Goal: Information Seeking & Learning: Check status

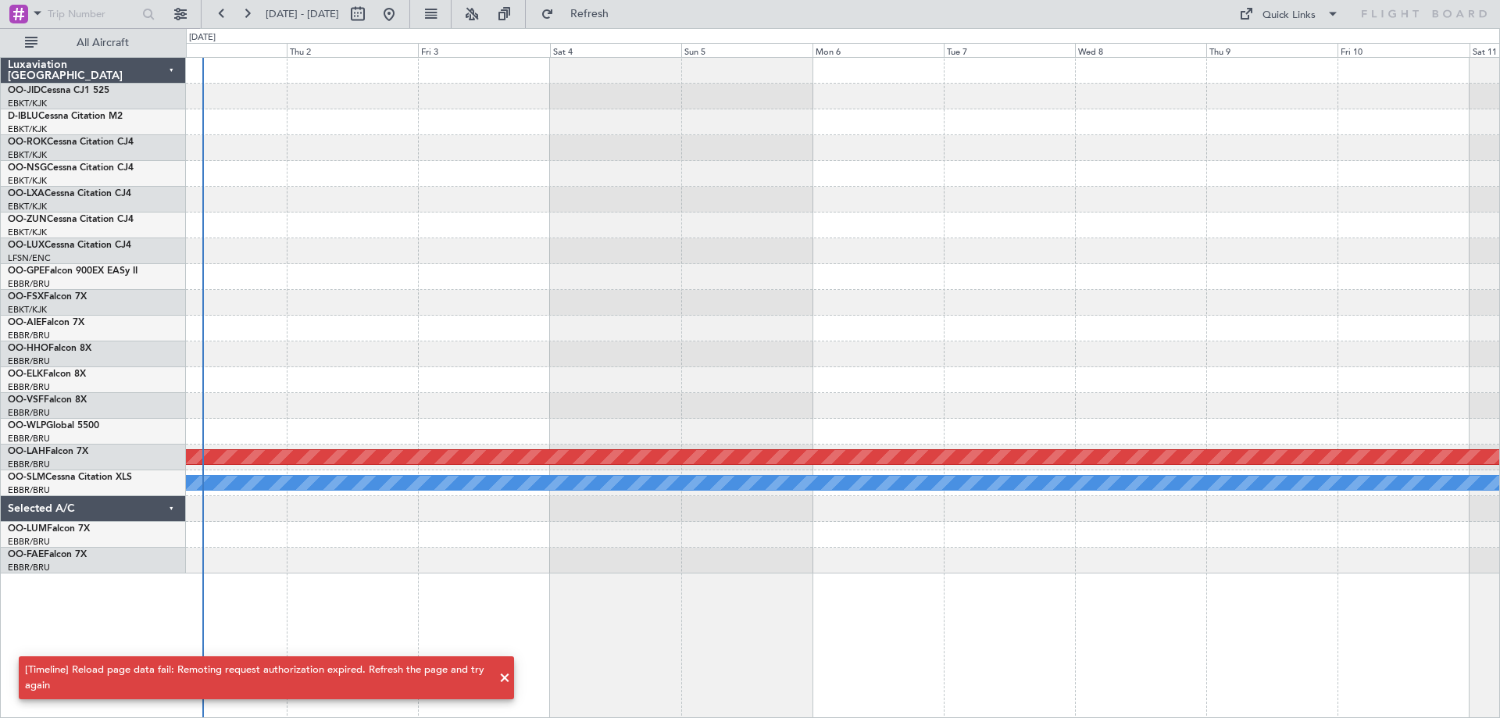
click at [369, 273] on div "Planned Maint Kortrijk-[GEOGRAPHIC_DATA] Planned [GEOGRAPHIC_DATA][PERSON_NAME]…" at bounding box center [842, 316] width 1313 height 516
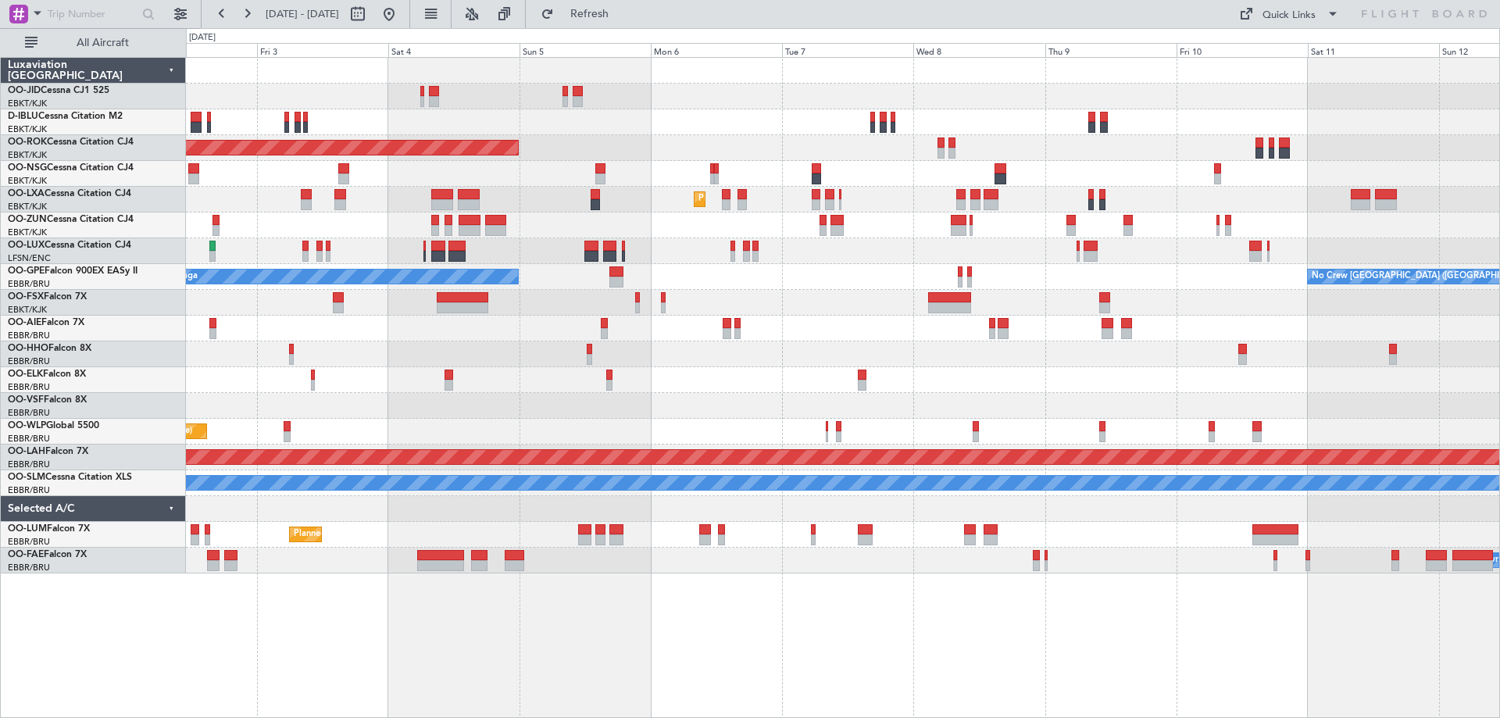
click at [0, 430] on div "AOG Maint Kortrijk-[GEOGRAPHIC_DATA] Planned Maint [GEOGRAPHIC_DATA]-[GEOGRAPHI…" at bounding box center [750, 373] width 1500 height 690
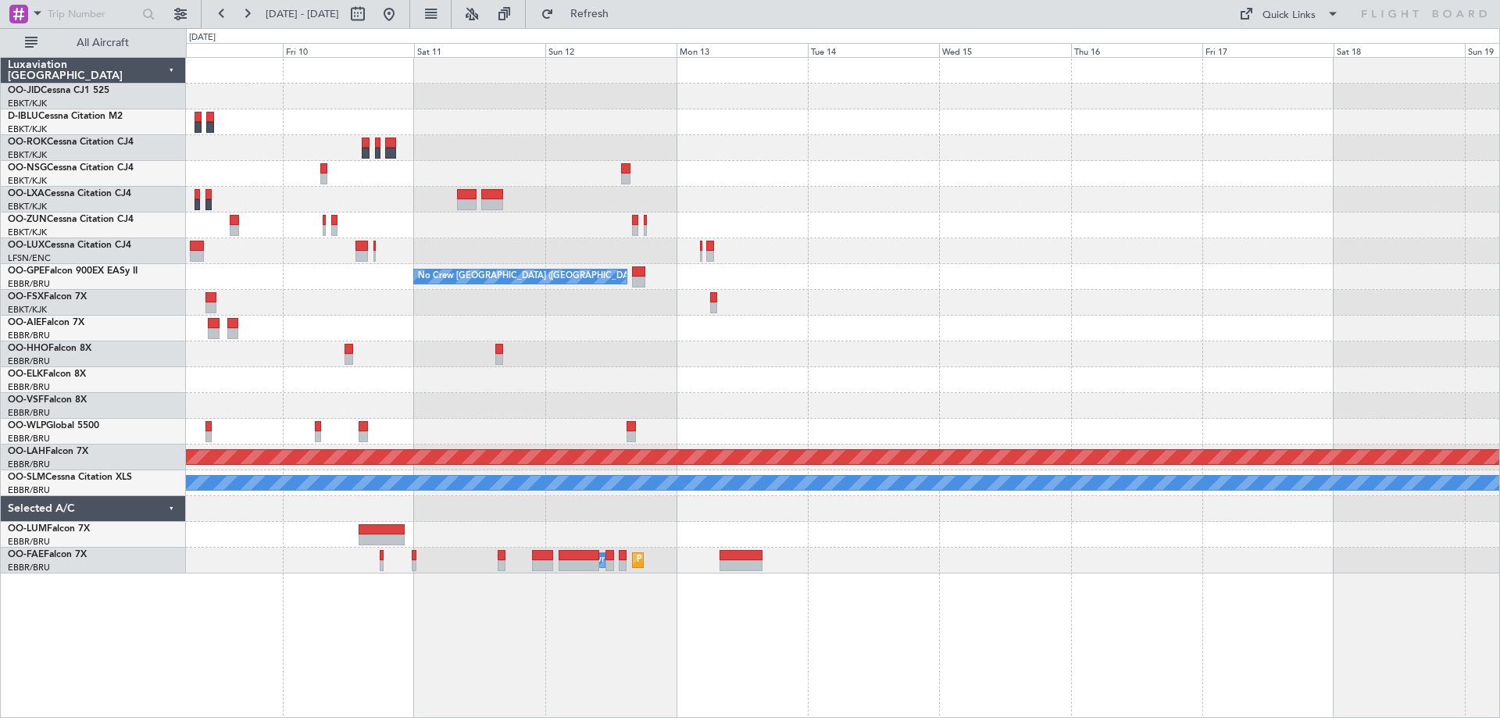
click at [542, 408] on div "No Crew [GEOGRAPHIC_DATA] ([GEOGRAPHIC_DATA] National) Planned [GEOGRAPHIC_DATA…" at bounding box center [842, 316] width 1313 height 516
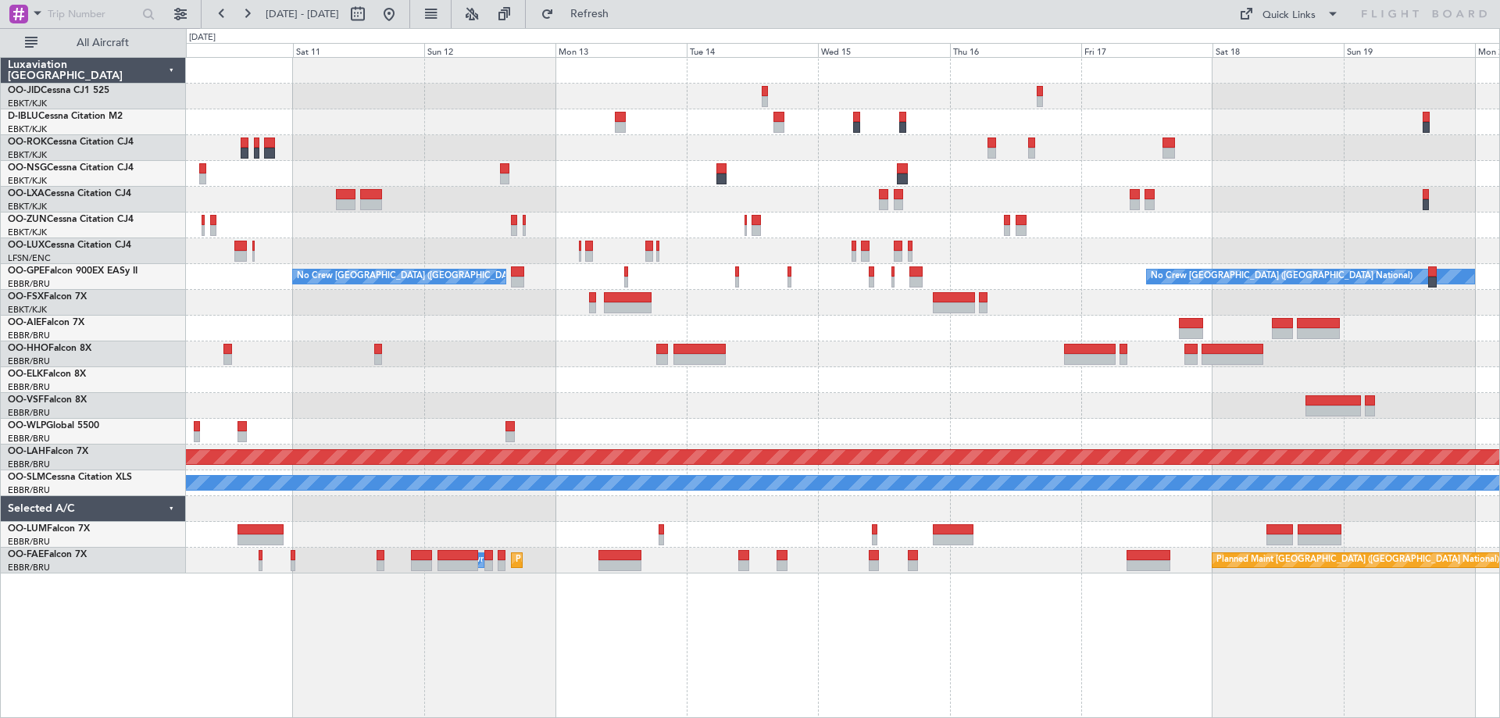
click at [772, 156] on div "No Crew [GEOGRAPHIC_DATA] ([GEOGRAPHIC_DATA] National) No Crew [GEOGRAPHIC_DATA…" at bounding box center [842, 316] width 1313 height 516
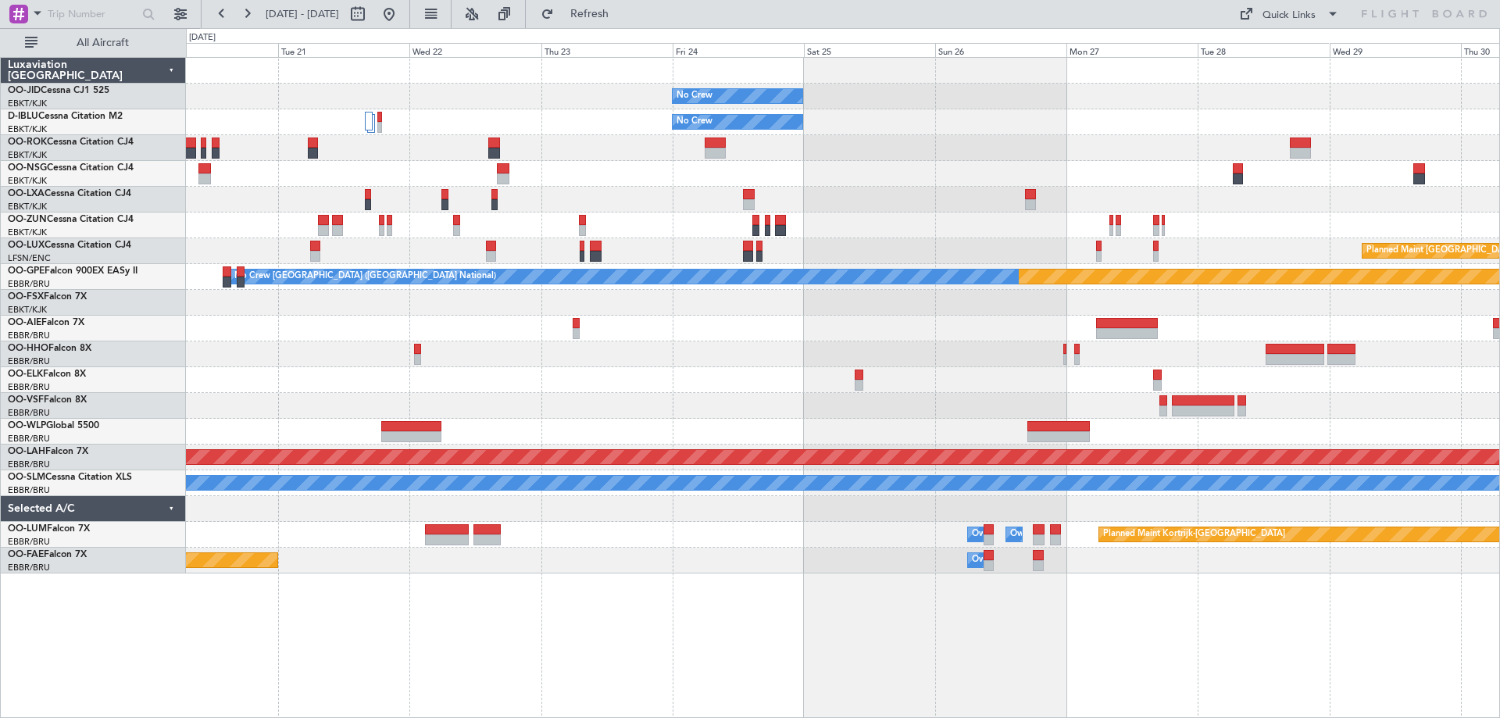
click at [830, 178] on div at bounding box center [842, 174] width 1313 height 26
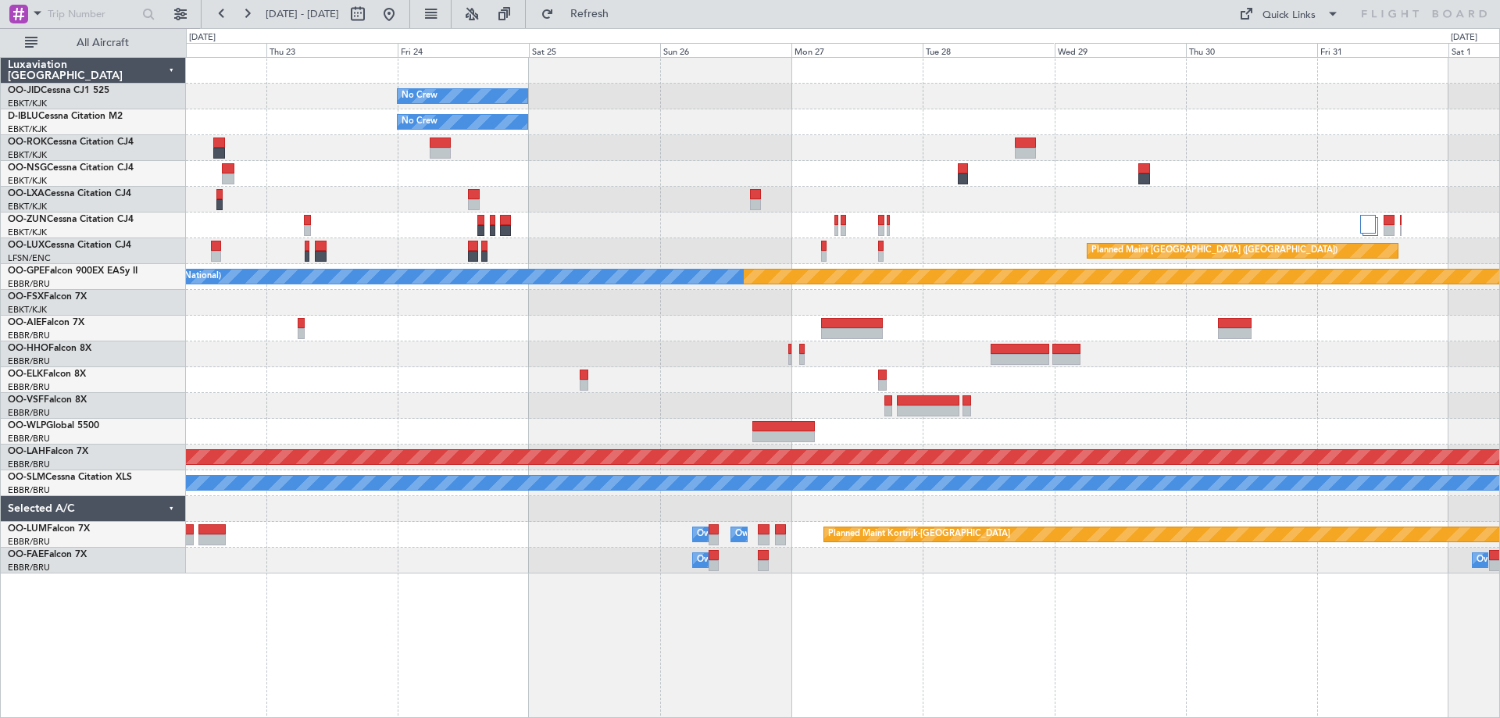
click at [595, 196] on div "No Crew No Crew Planned Maint [GEOGRAPHIC_DATA] ([GEOGRAPHIC_DATA]) Planned Mai…" at bounding box center [842, 316] width 1313 height 516
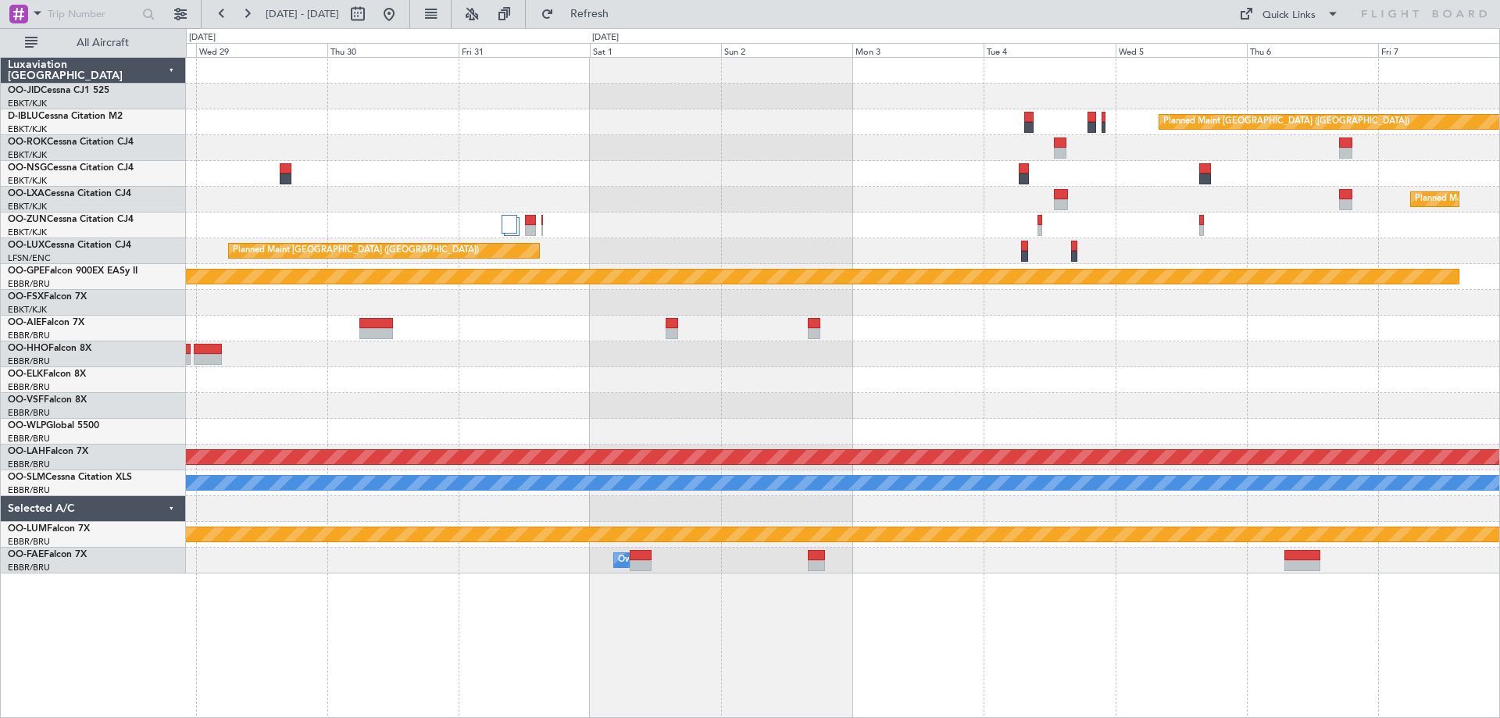
click at [333, 283] on div "Planned Maint [GEOGRAPHIC_DATA] ([GEOGRAPHIC_DATA]) Planned Maint [GEOGRAPHIC_D…" at bounding box center [842, 316] width 1313 height 516
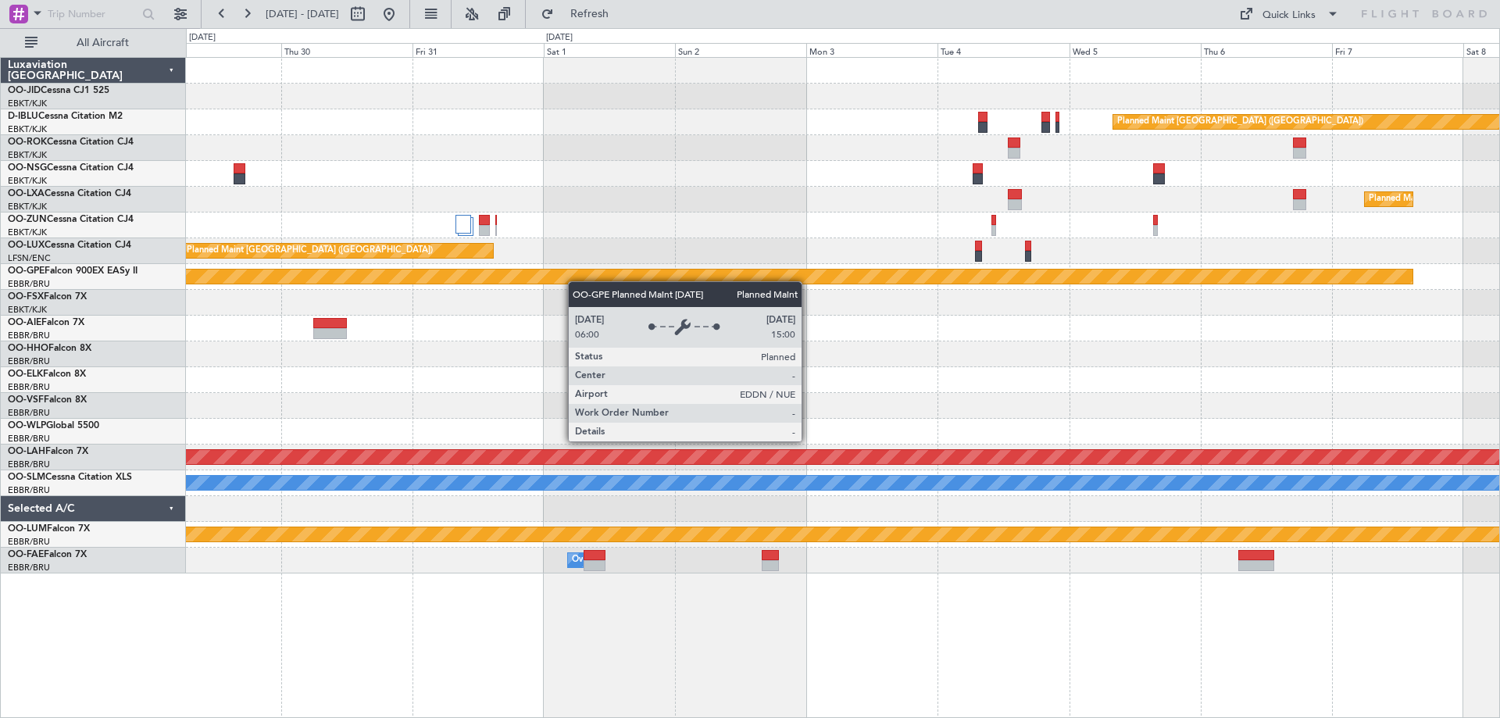
click at [1499, 256] on div "Planned Maint [GEOGRAPHIC_DATA] ([GEOGRAPHIC_DATA]) Planned Maint [GEOGRAPHIC_D…" at bounding box center [750, 373] width 1500 height 690
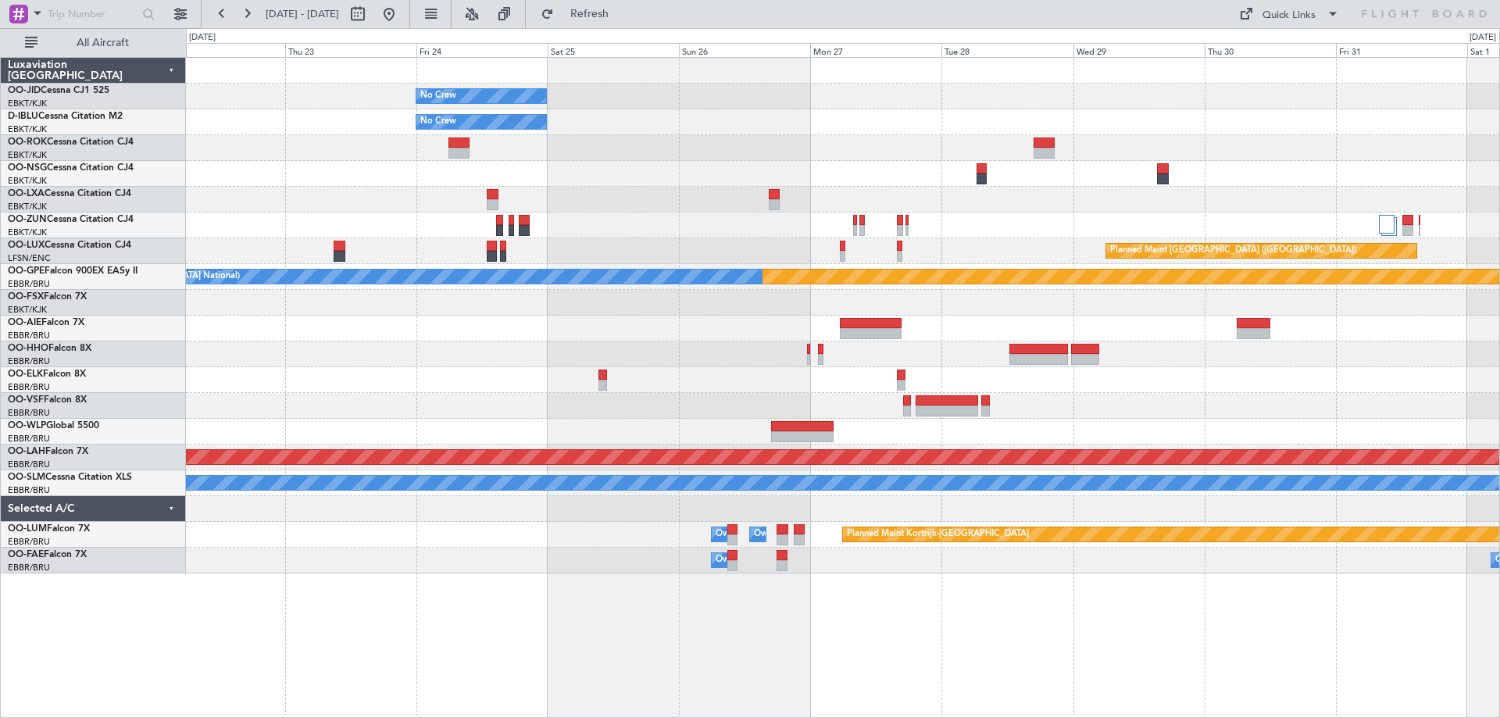
click at [1499, 282] on div "No Crew No Crew Planned Maint [GEOGRAPHIC_DATA] ([GEOGRAPHIC_DATA]) Planned Mai…" at bounding box center [750, 373] width 1500 height 690
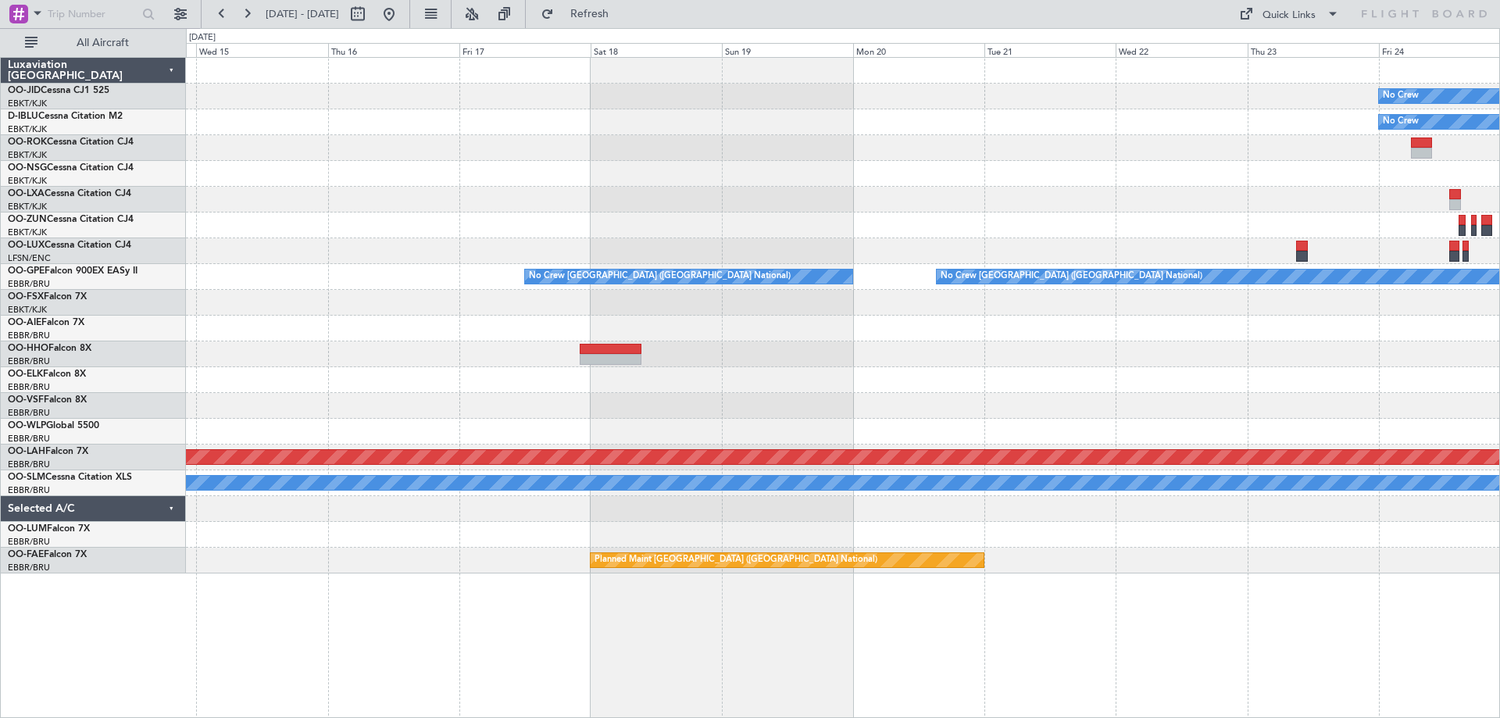
click at [1496, 298] on div "No Crew No Crew Planned Maint Nurnberg No Crew [GEOGRAPHIC_DATA] (Brussels Nati…" at bounding box center [842, 316] width 1313 height 516
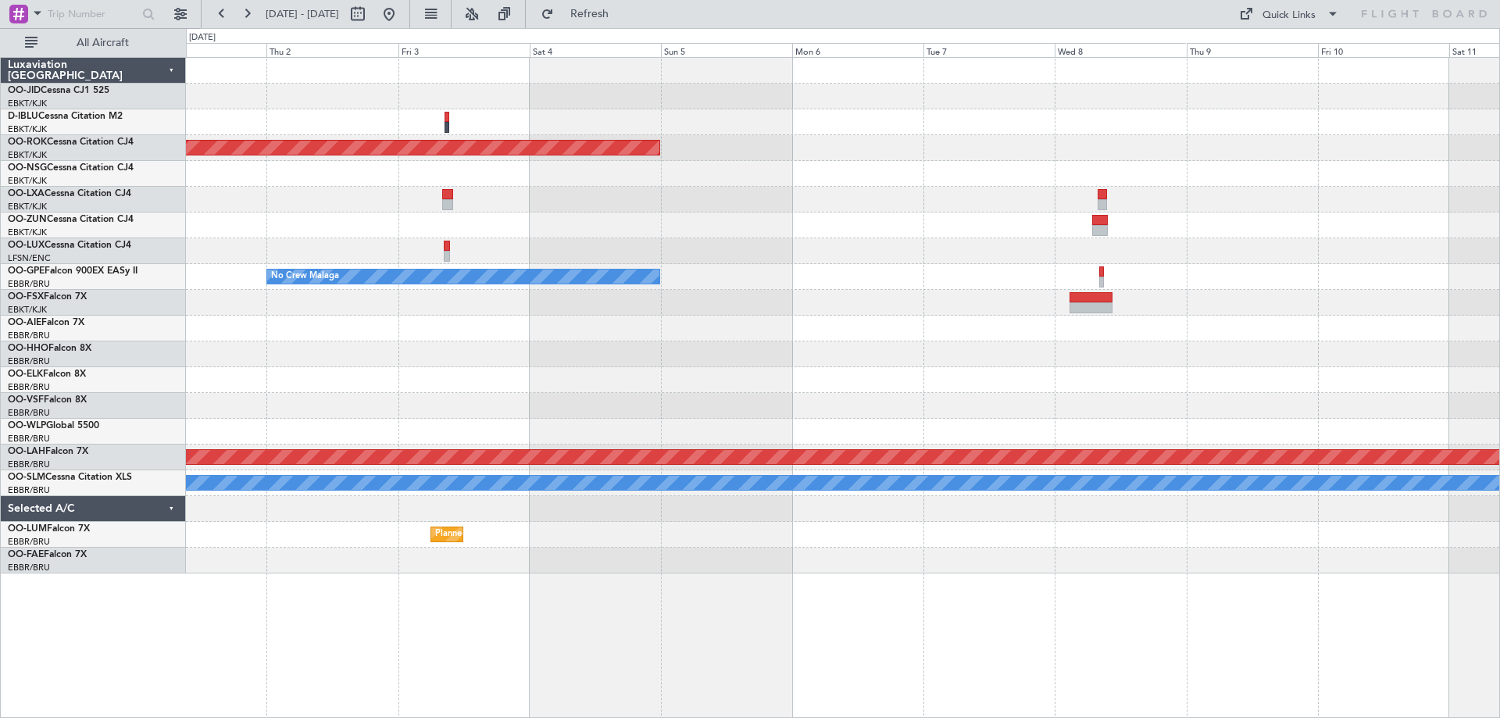
click at [1317, 286] on div "AOG Maint Kortrijk-[GEOGRAPHIC_DATA] No Crew Malaga No Crew [GEOGRAPHIC_DATA] (…" at bounding box center [842, 316] width 1313 height 516
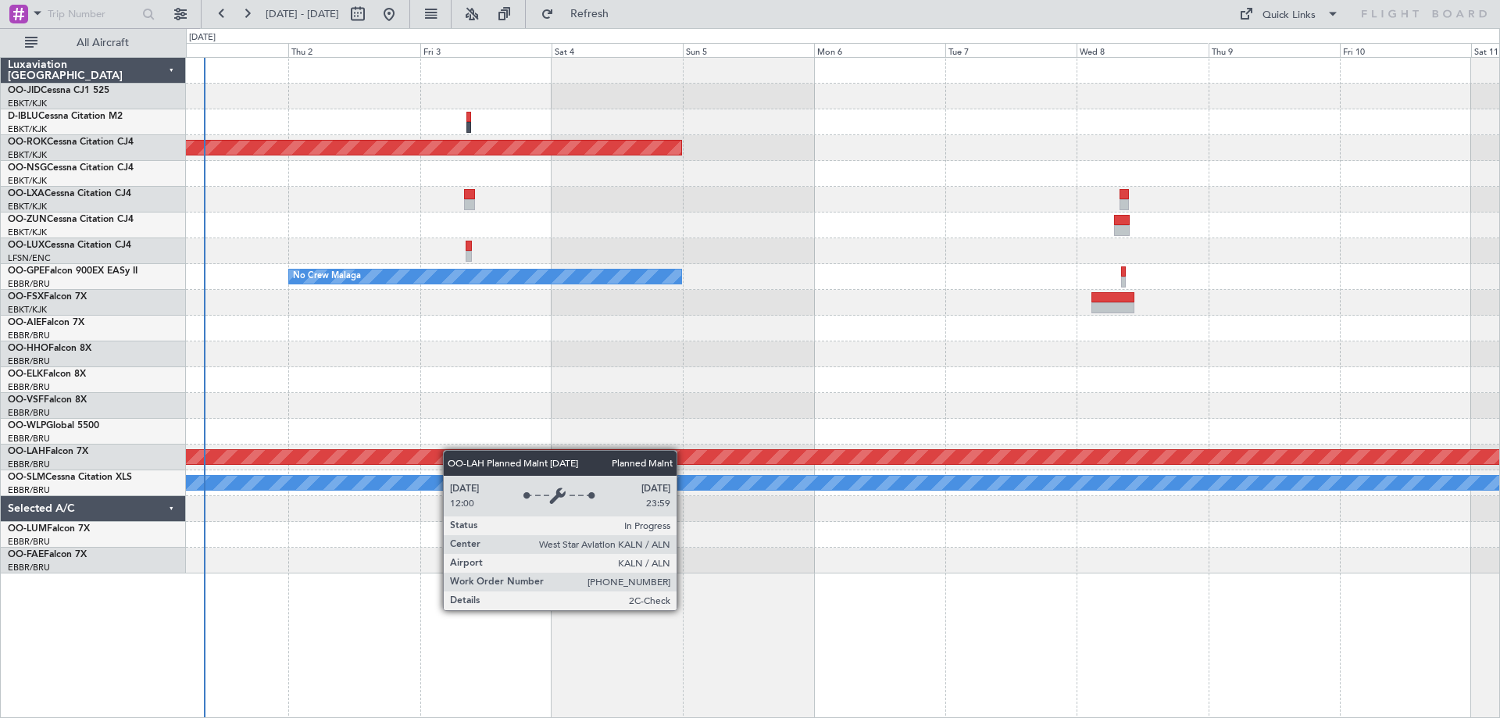
click at [538, 460] on div "AOG Maint Kortrijk-[GEOGRAPHIC_DATA] No Crew Malaga No Crew [GEOGRAPHIC_DATA] (…" at bounding box center [842, 316] width 1313 height 516
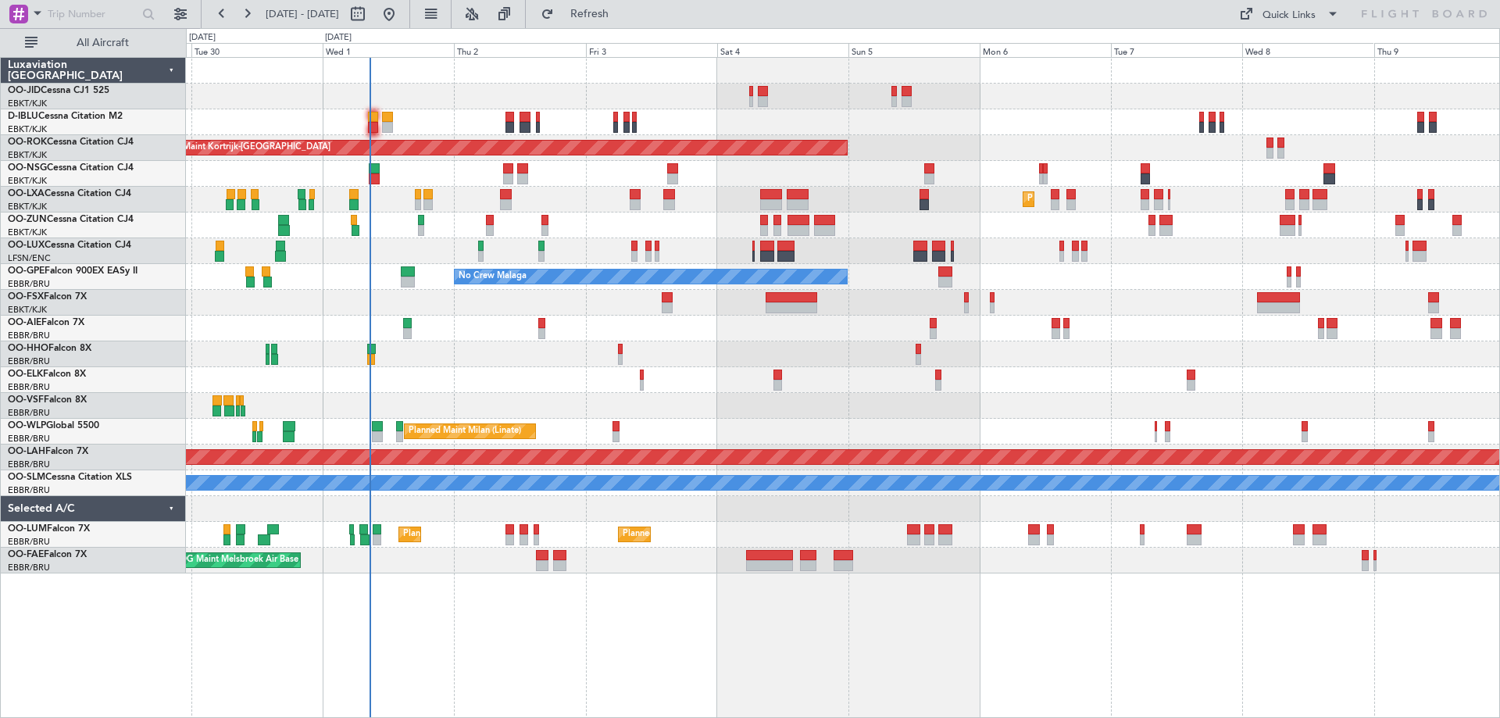
click at [498, 384] on div "Planned Maint Kortrijk-[GEOGRAPHIC_DATA]" at bounding box center [842, 380] width 1313 height 26
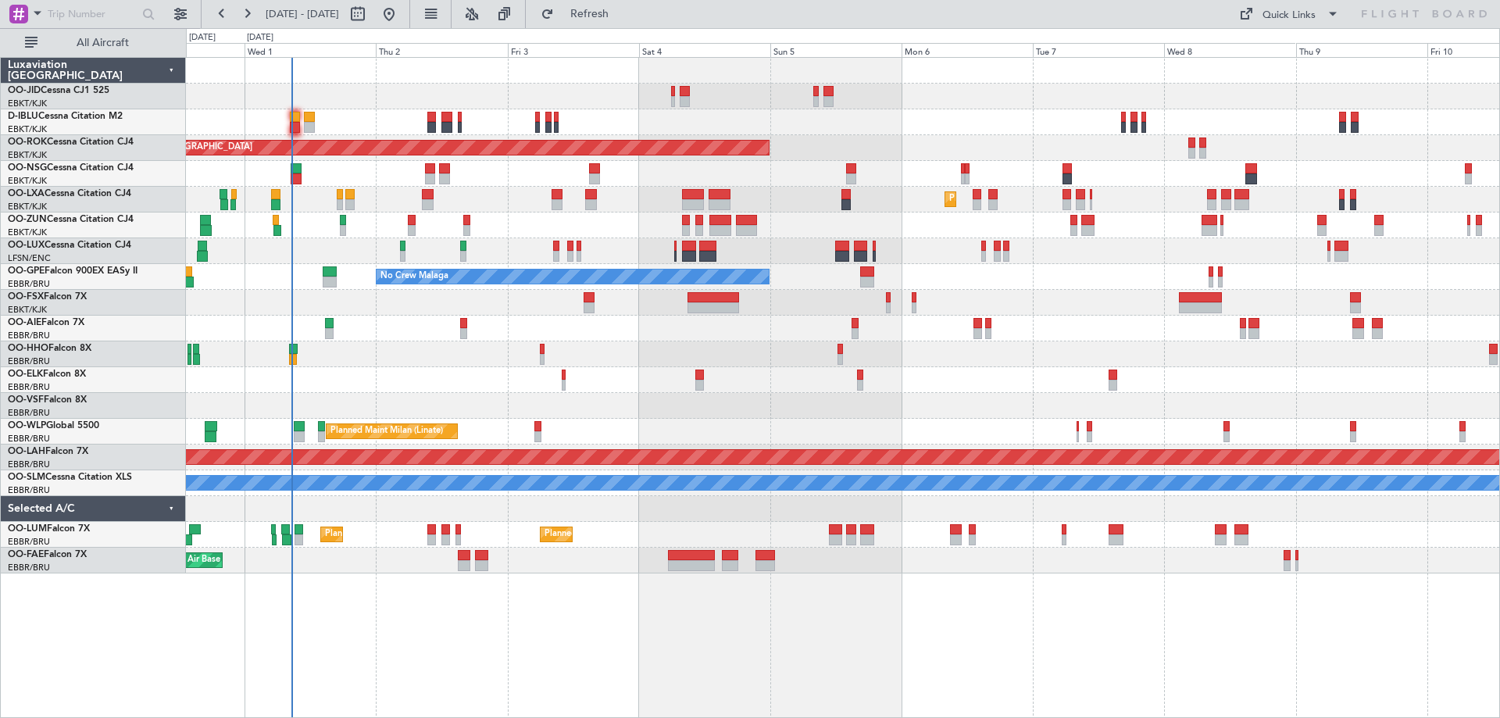
click at [361, 337] on div "Planned Maint Kortrijk-[GEOGRAPHIC_DATA] AOG Maint [GEOGRAPHIC_DATA]-[GEOGRAPHI…" at bounding box center [842, 316] width 1313 height 516
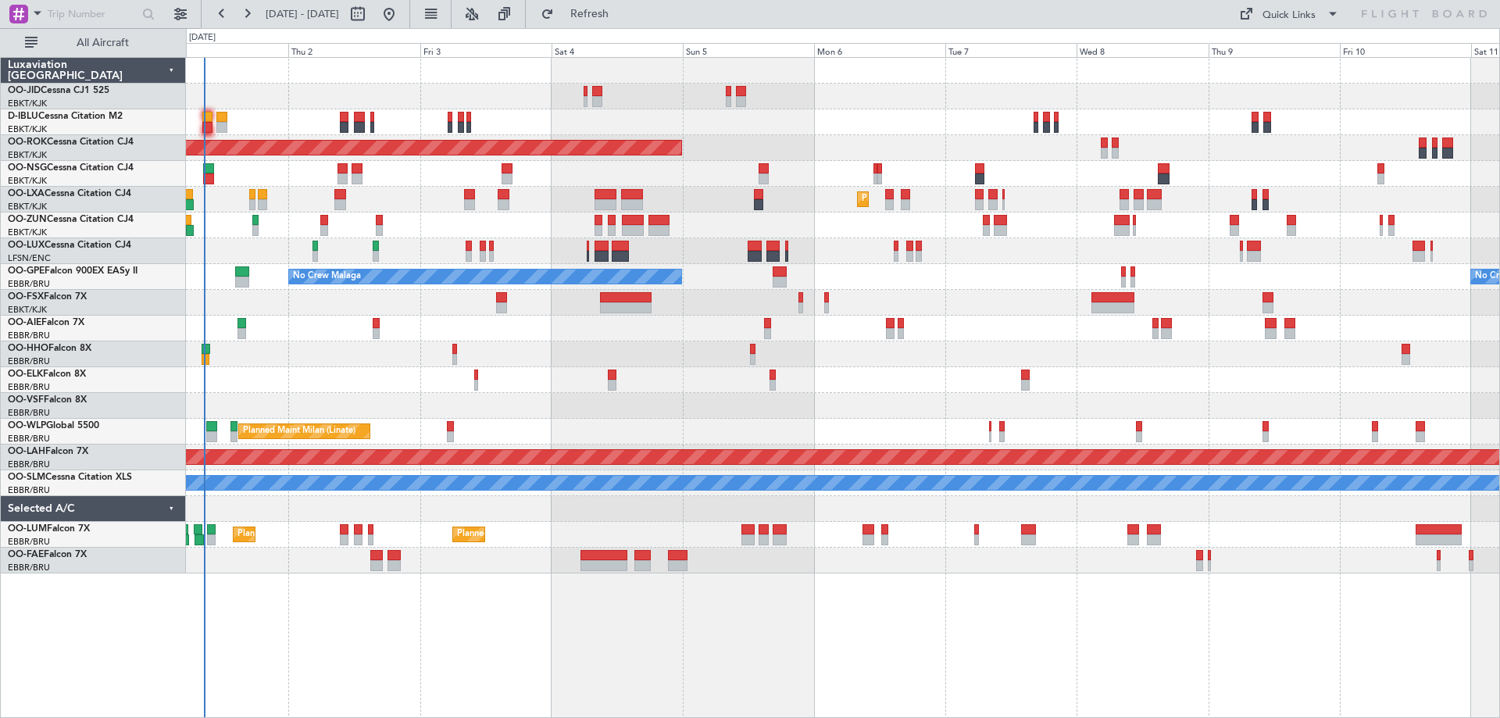
click at [291, 373] on div "Planned Maint Kortrijk-[GEOGRAPHIC_DATA] AOG Maint [GEOGRAPHIC_DATA]-[GEOGRAPHI…" at bounding box center [842, 316] width 1313 height 516
click at [623, 14] on span "Refresh" at bounding box center [590, 14] width 66 height 11
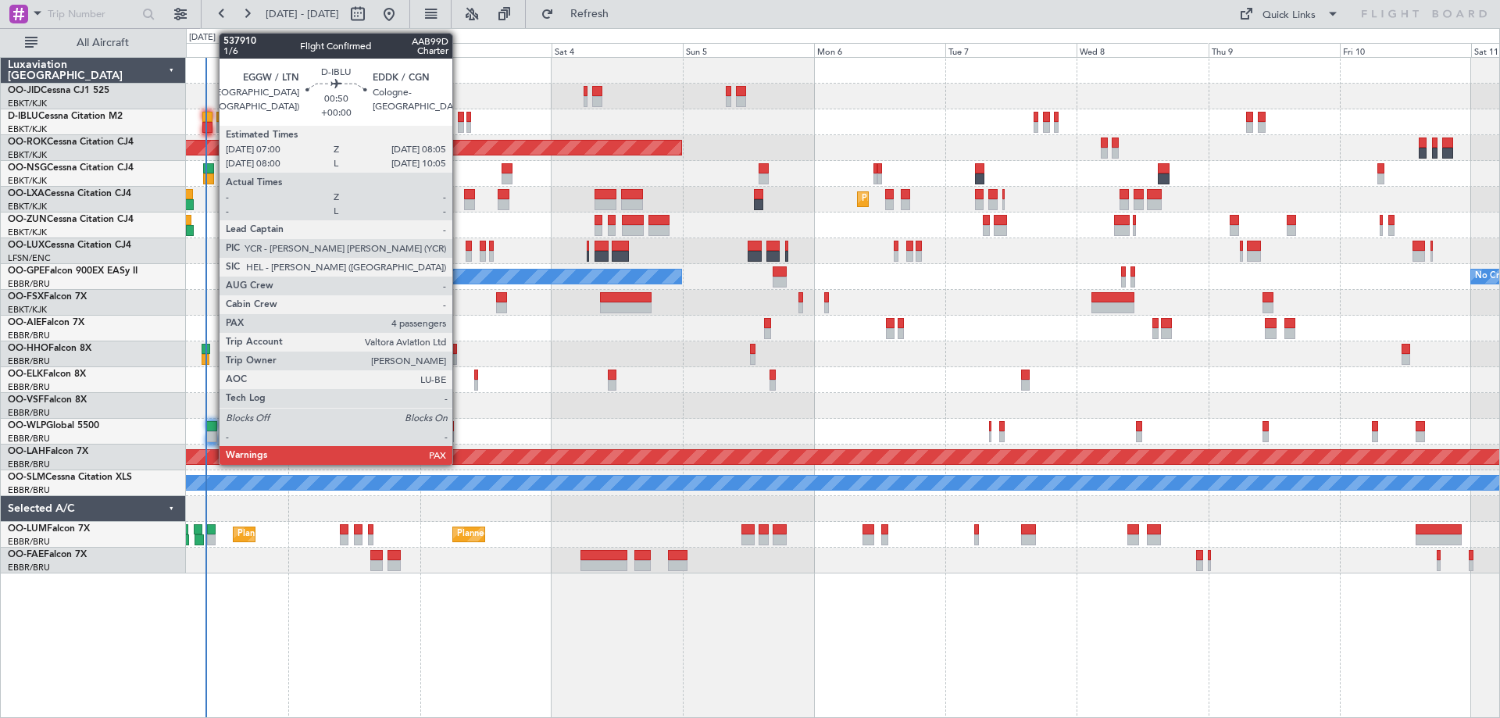
click at [459, 123] on div at bounding box center [461, 127] width 6 height 11
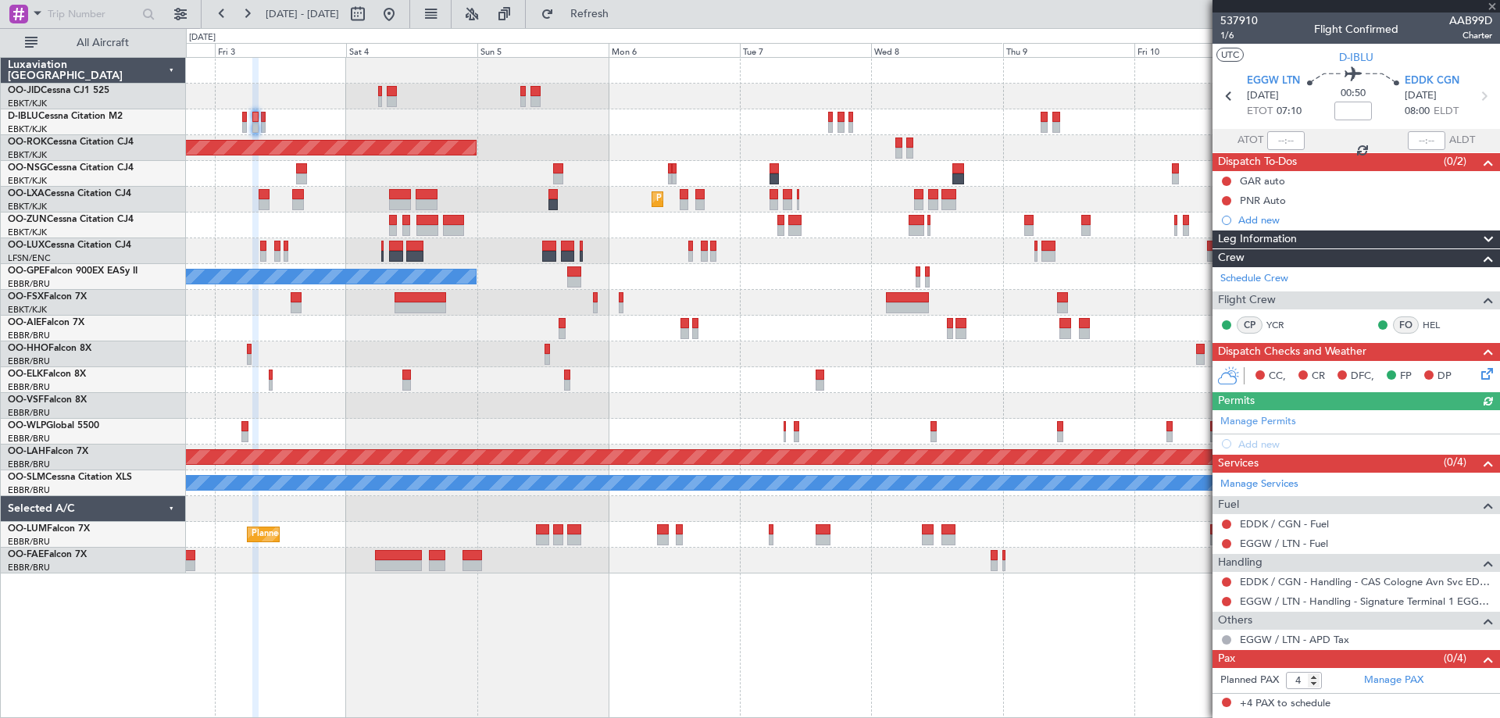
click at [757, 159] on div "AOG Maint Kortrijk-[GEOGRAPHIC_DATA]" at bounding box center [842, 148] width 1313 height 26
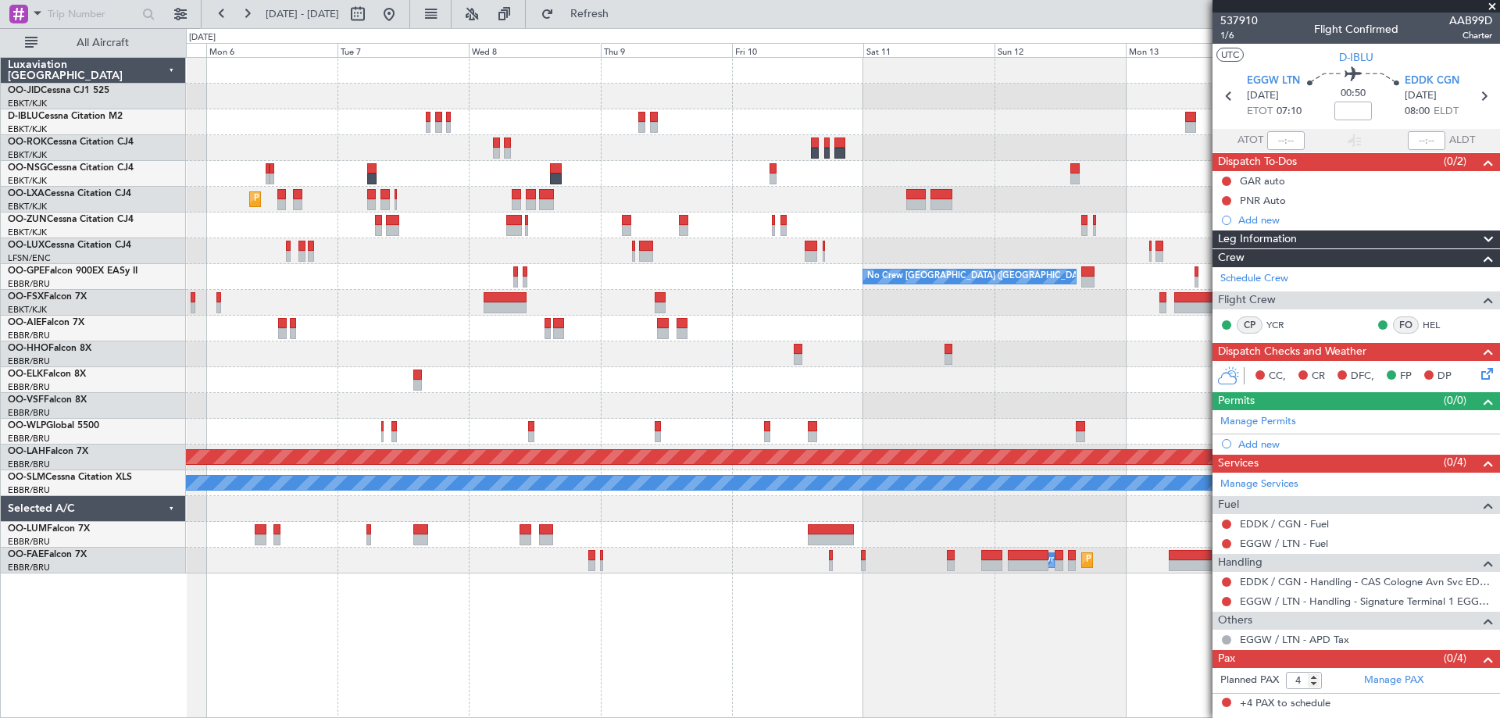
click at [665, 212] on div "AOG Maint Kortrijk-[GEOGRAPHIC_DATA] Planned Maint [GEOGRAPHIC_DATA]-[GEOGRAPHI…" at bounding box center [842, 316] width 1313 height 516
click at [733, 164] on div "AOG Maint Kortrijk-[GEOGRAPHIC_DATA] Planned Maint [GEOGRAPHIC_DATA]-[GEOGRAPHI…" at bounding box center [842, 316] width 1313 height 516
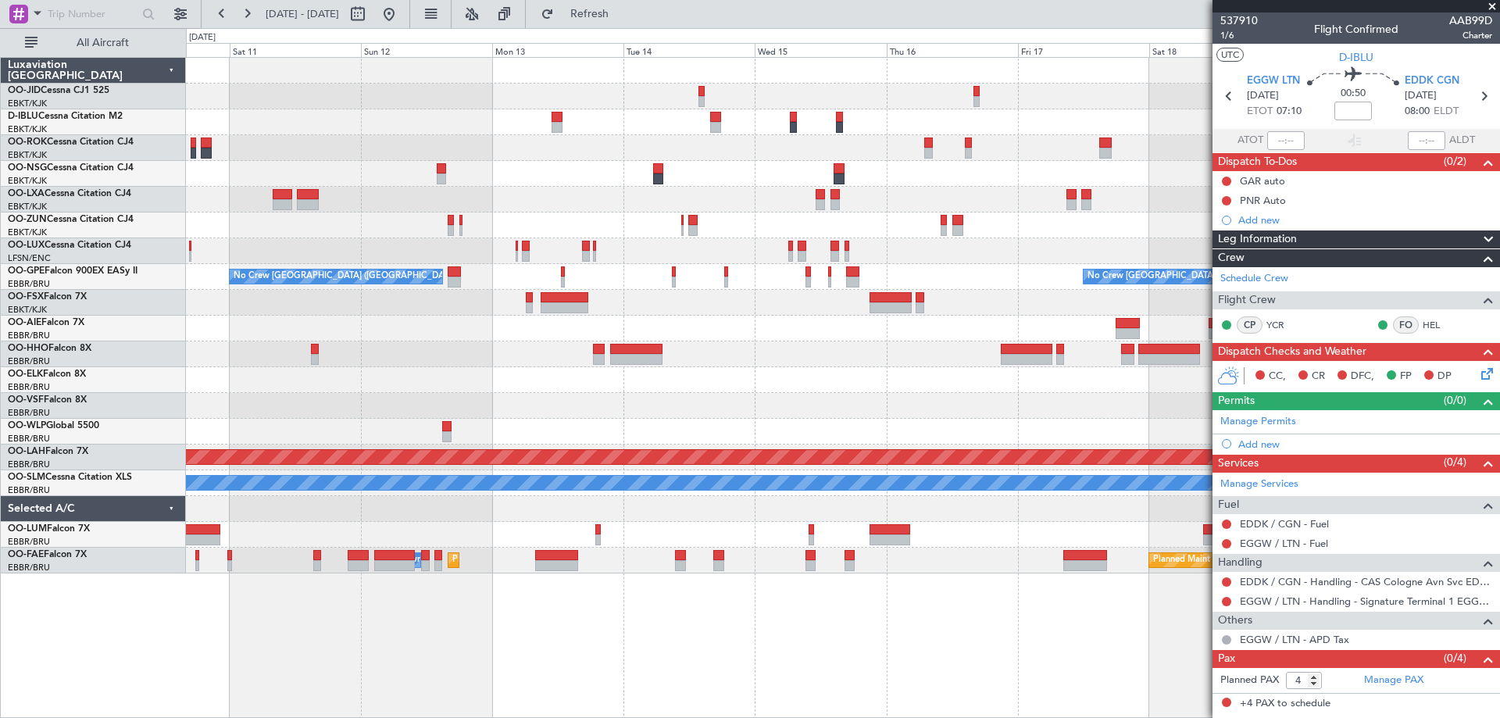
click at [699, 144] on div "No Crew [GEOGRAPHIC_DATA] ([GEOGRAPHIC_DATA] National) No Crew [GEOGRAPHIC_DATA…" at bounding box center [842, 316] width 1313 height 516
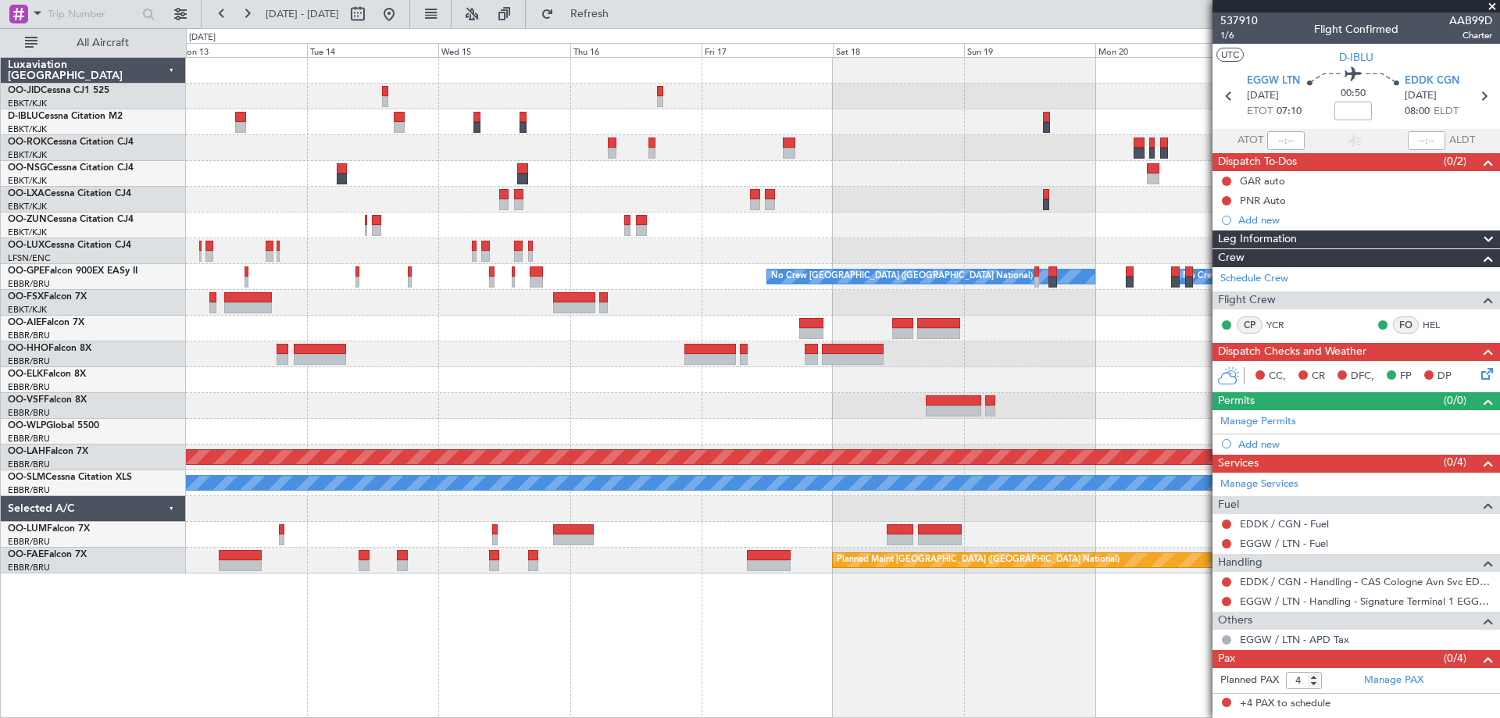
click at [605, 219] on div "No Crew No Crew No Crew [GEOGRAPHIC_DATA] (Brussels National) No Crew [GEOGRAPH…" at bounding box center [842, 316] width 1313 height 516
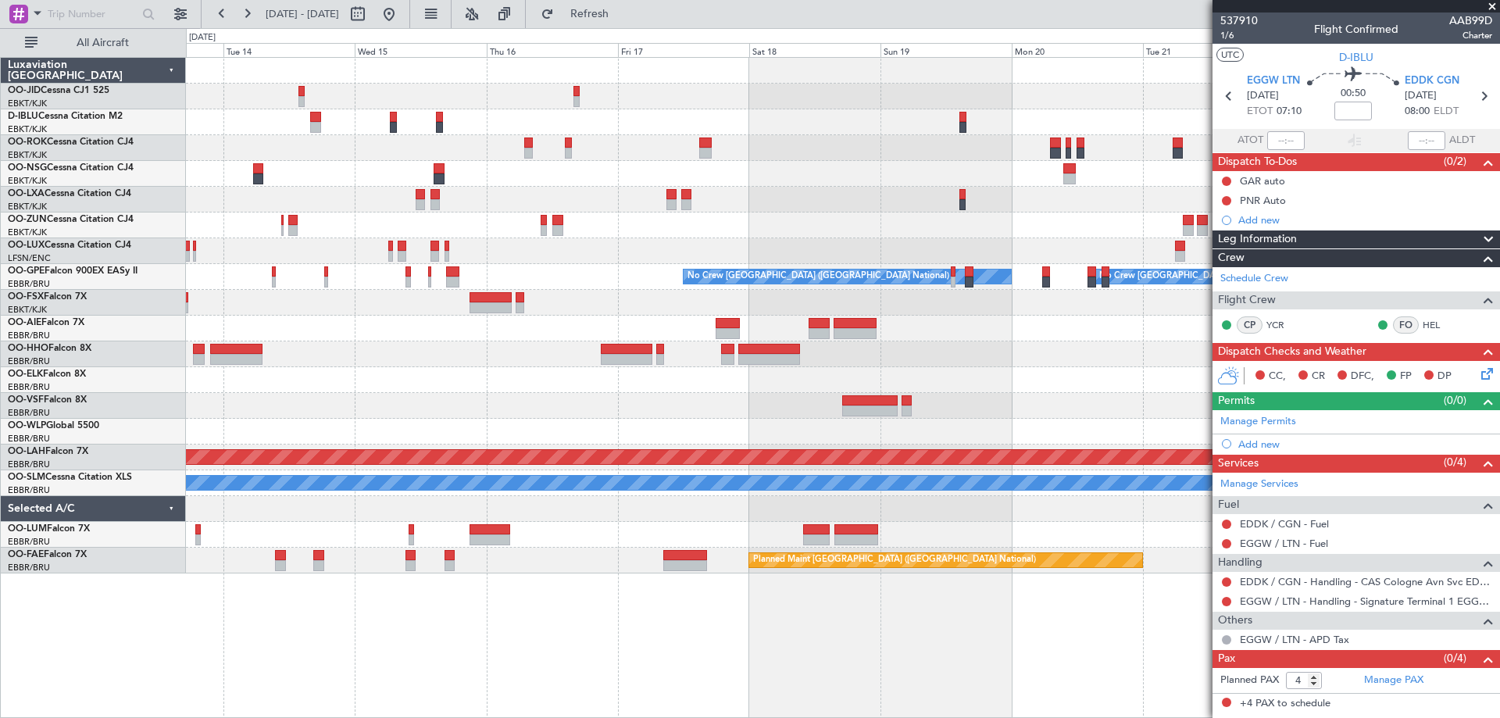
click at [784, 268] on div "No Crew No Crew No Crew [GEOGRAPHIC_DATA] (Brussels National) Planned Maint Nur…" at bounding box center [842, 316] width 1313 height 516
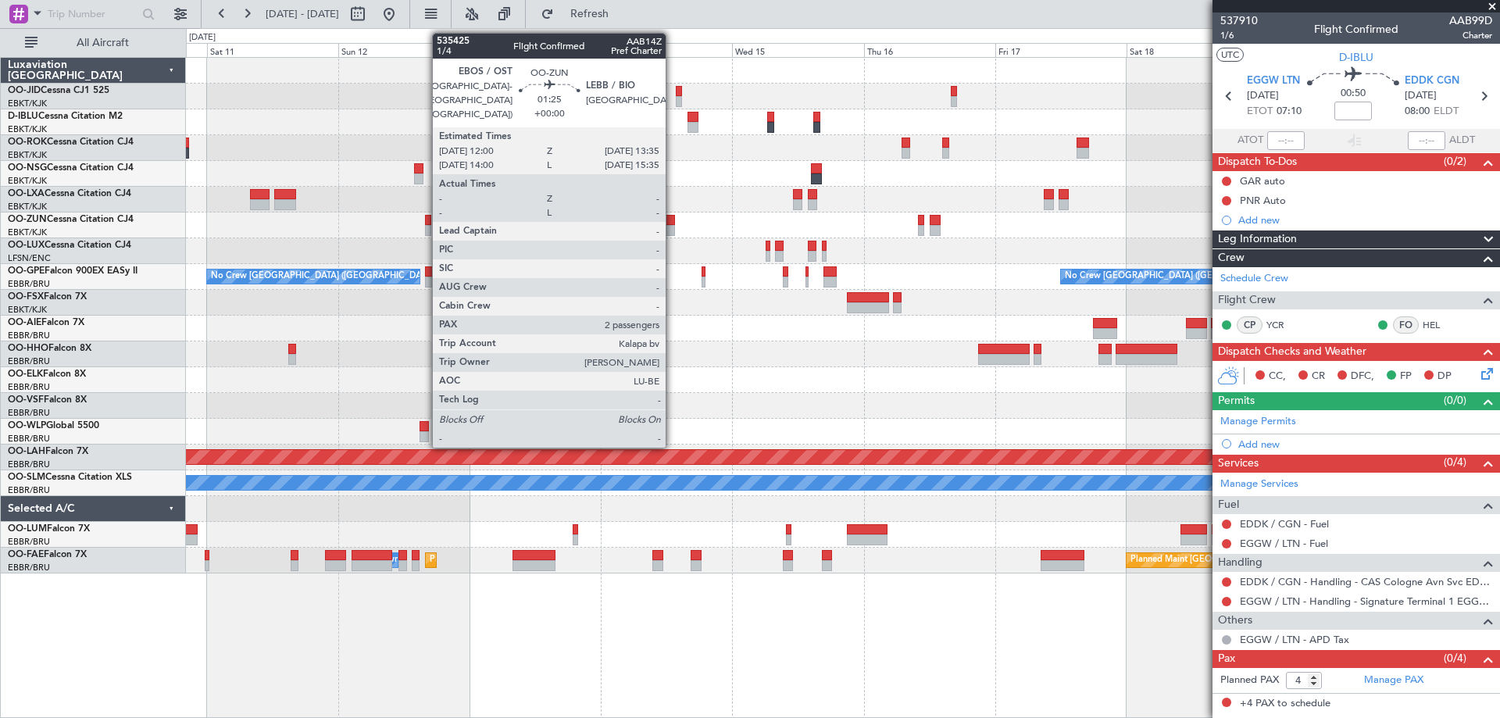
click at [711, 298] on div "No Crew [GEOGRAPHIC_DATA] ([GEOGRAPHIC_DATA] National) No Crew [GEOGRAPHIC_DATA…" at bounding box center [842, 316] width 1313 height 516
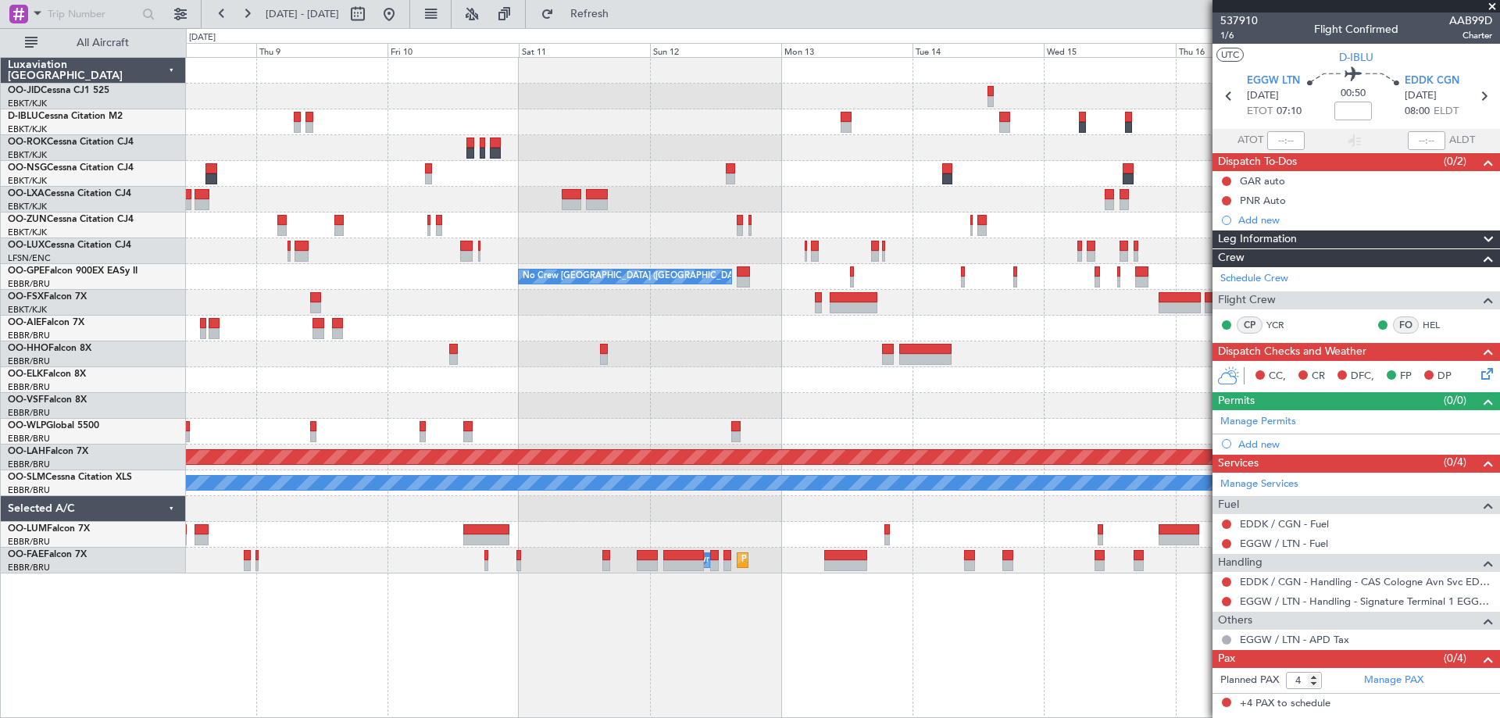
click at [748, 198] on div "Planned Maint Kortrijk-[GEOGRAPHIC_DATA] No Crew [GEOGRAPHIC_DATA] (Brussels Na…" at bounding box center [842, 316] width 1313 height 516
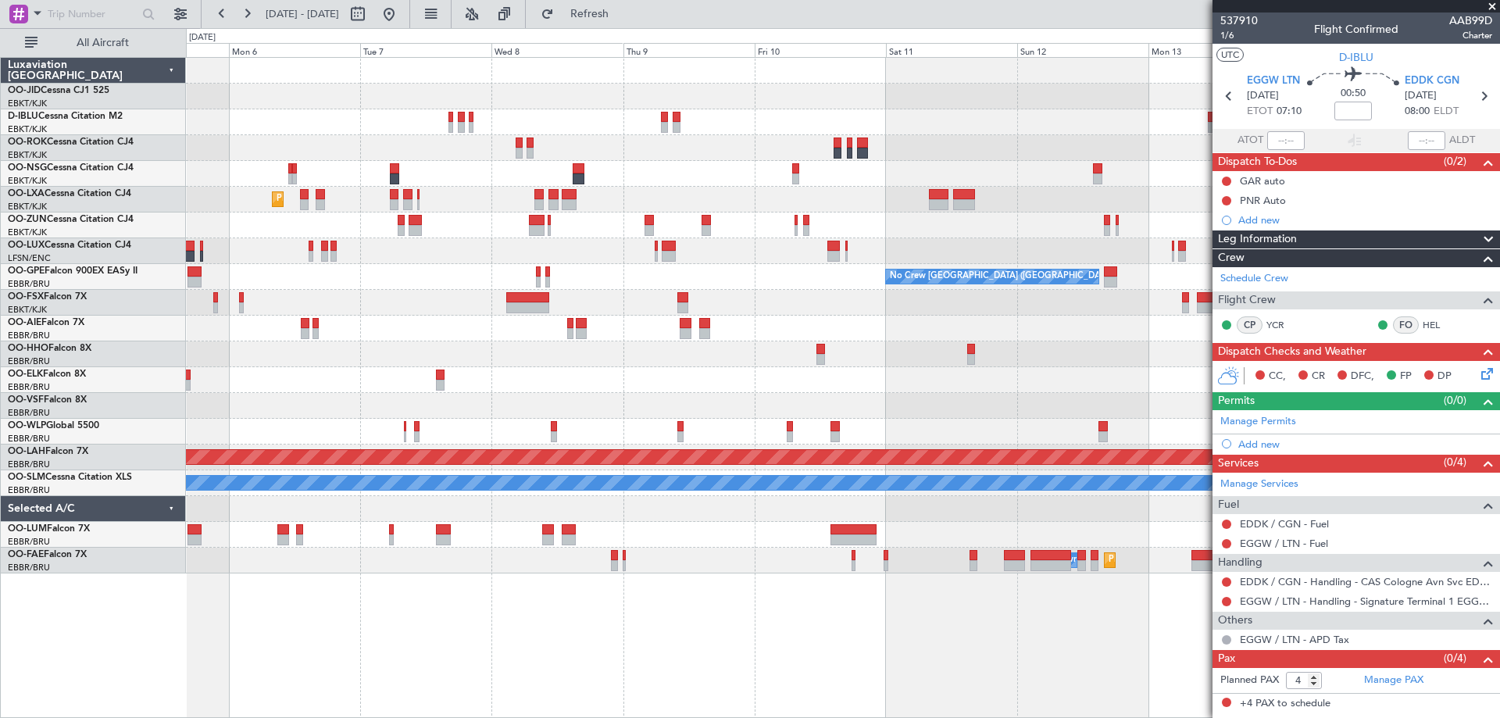
click at [749, 286] on div "AOG Maint Kortrijk-[GEOGRAPHIC_DATA] Planned Maint [GEOGRAPHIC_DATA]-[GEOGRAPHI…" at bounding box center [842, 316] width 1313 height 516
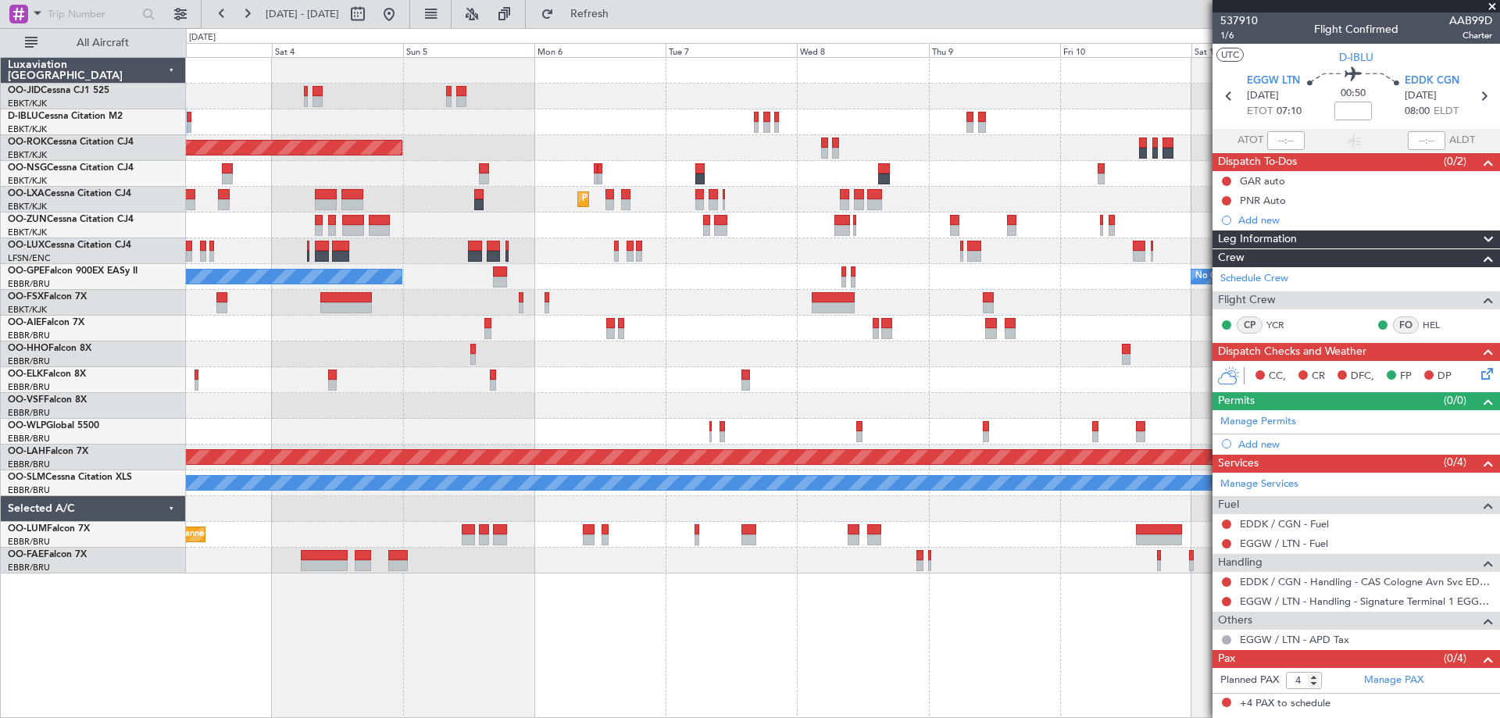
click at [728, 341] on div "AOG Maint Kortrijk-[GEOGRAPHIC_DATA] Planned Maint [GEOGRAPHIC_DATA]-[GEOGRAPHI…" at bounding box center [842, 316] width 1313 height 516
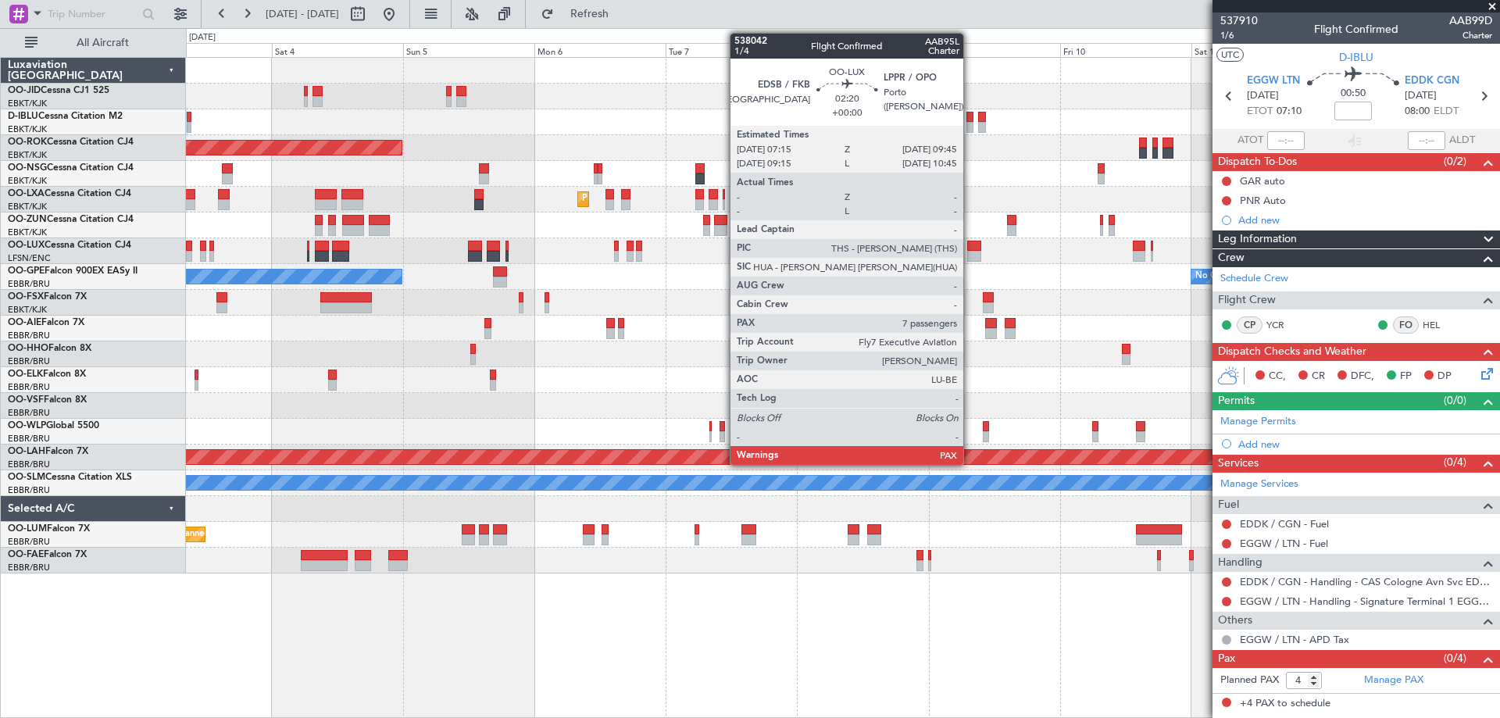
click at [970, 248] on div at bounding box center [974, 246] width 14 height 11
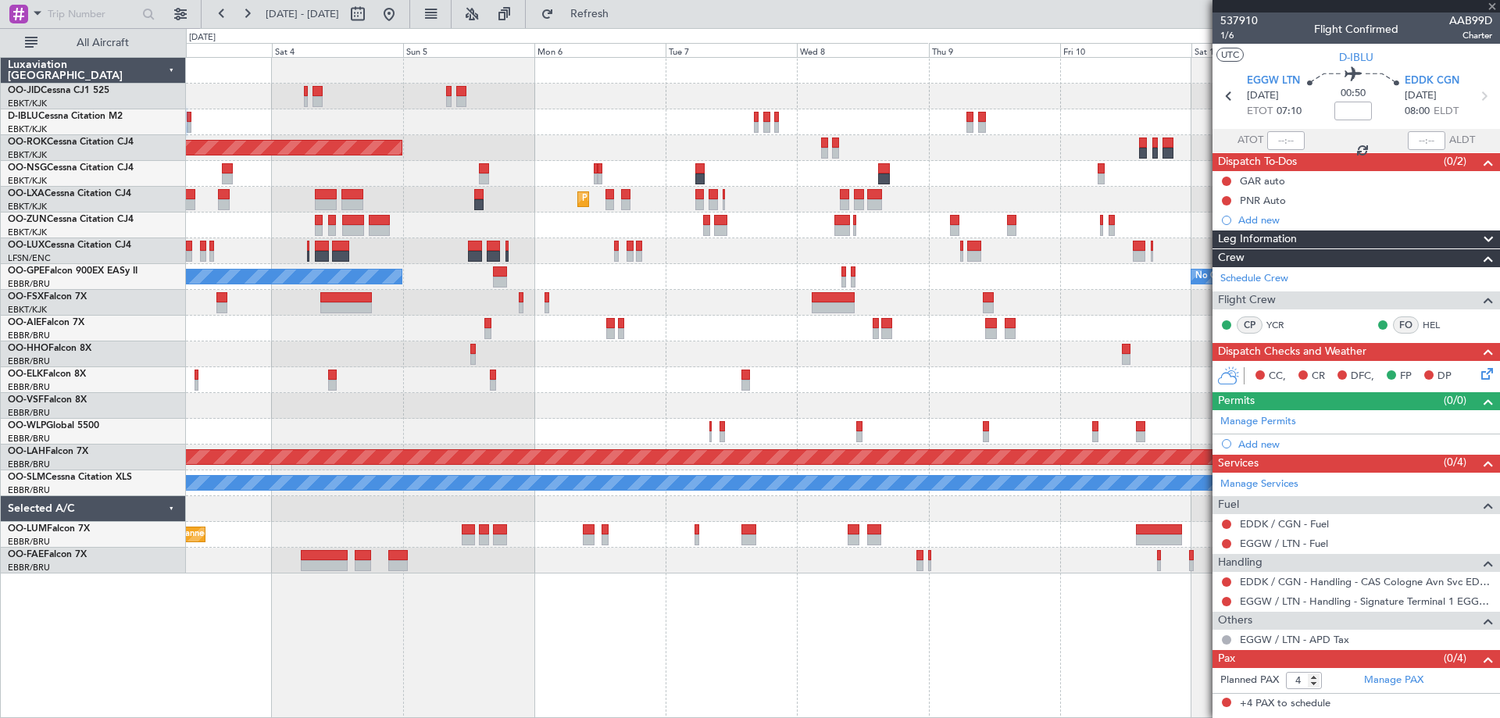
type input "7"
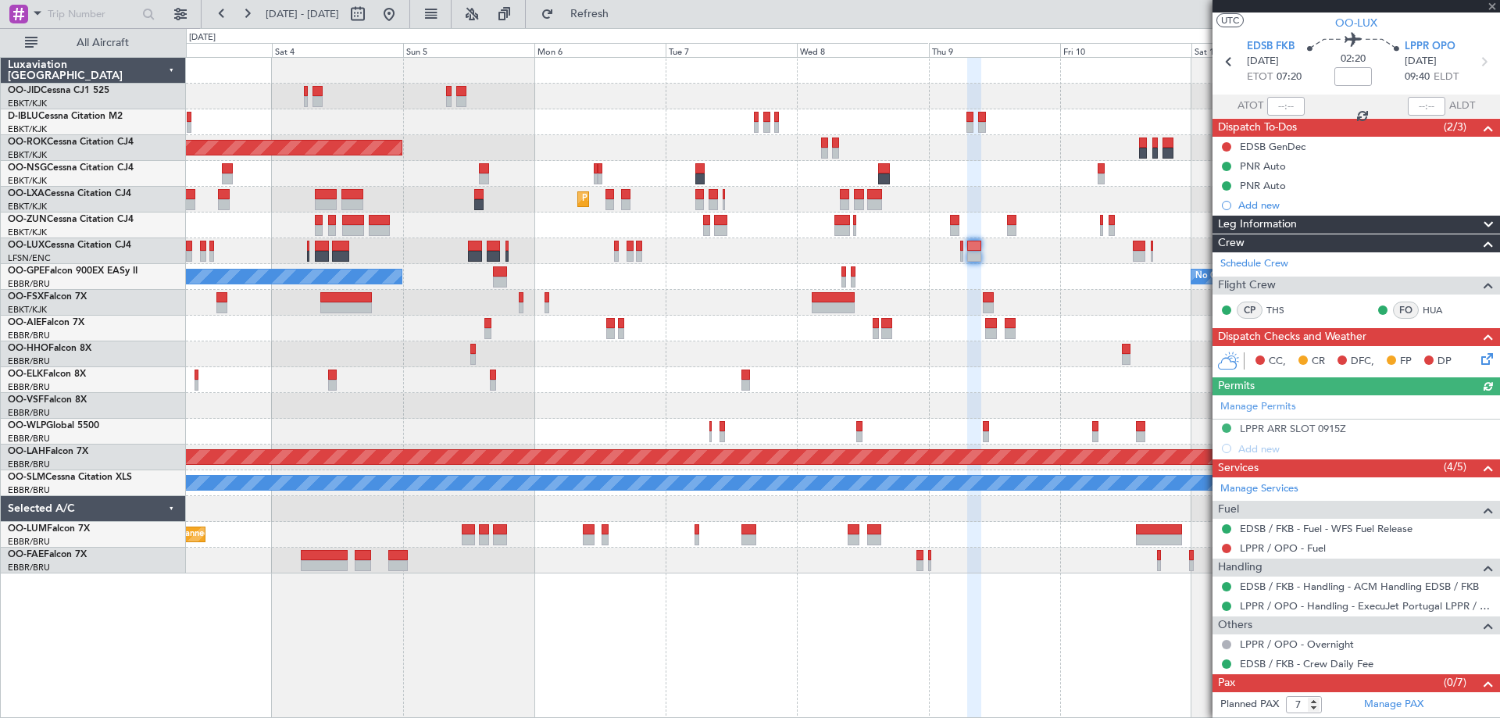
scroll to position [54, 0]
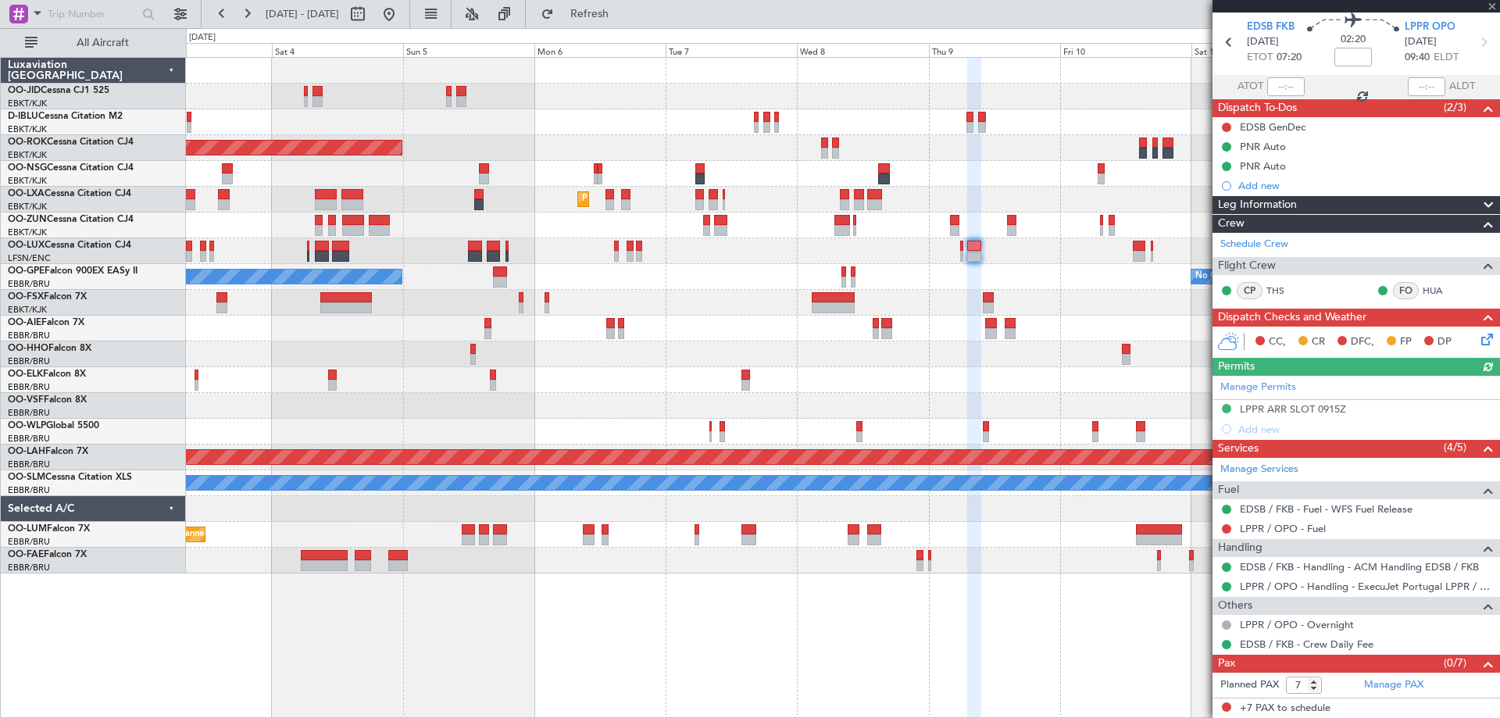
click at [719, 325] on div at bounding box center [842, 329] width 1313 height 26
click at [997, 300] on div at bounding box center [842, 303] width 1313 height 26
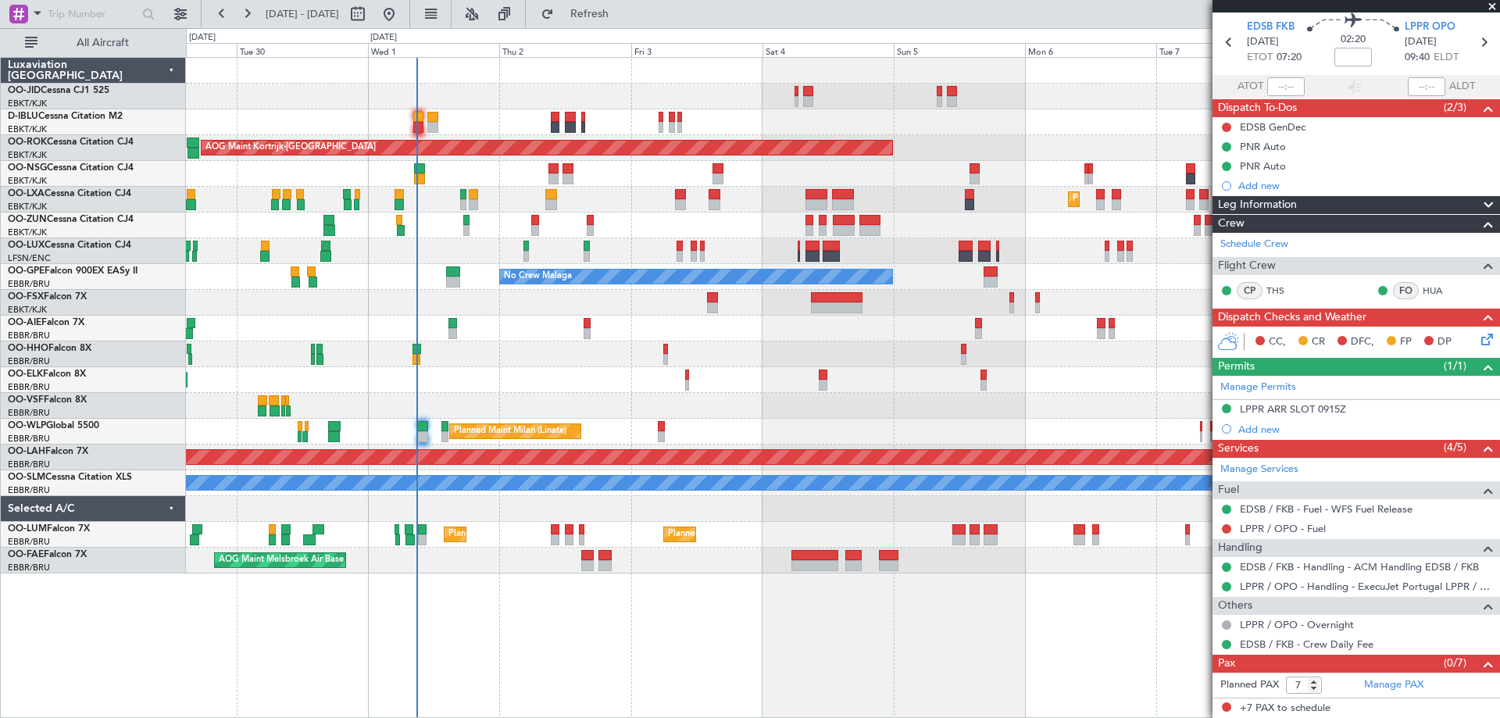
click at [747, 339] on div "Planned Maint [GEOGRAPHIC_DATA] ([GEOGRAPHIC_DATA])" at bounding box center [842, 329] width 1313 height 26
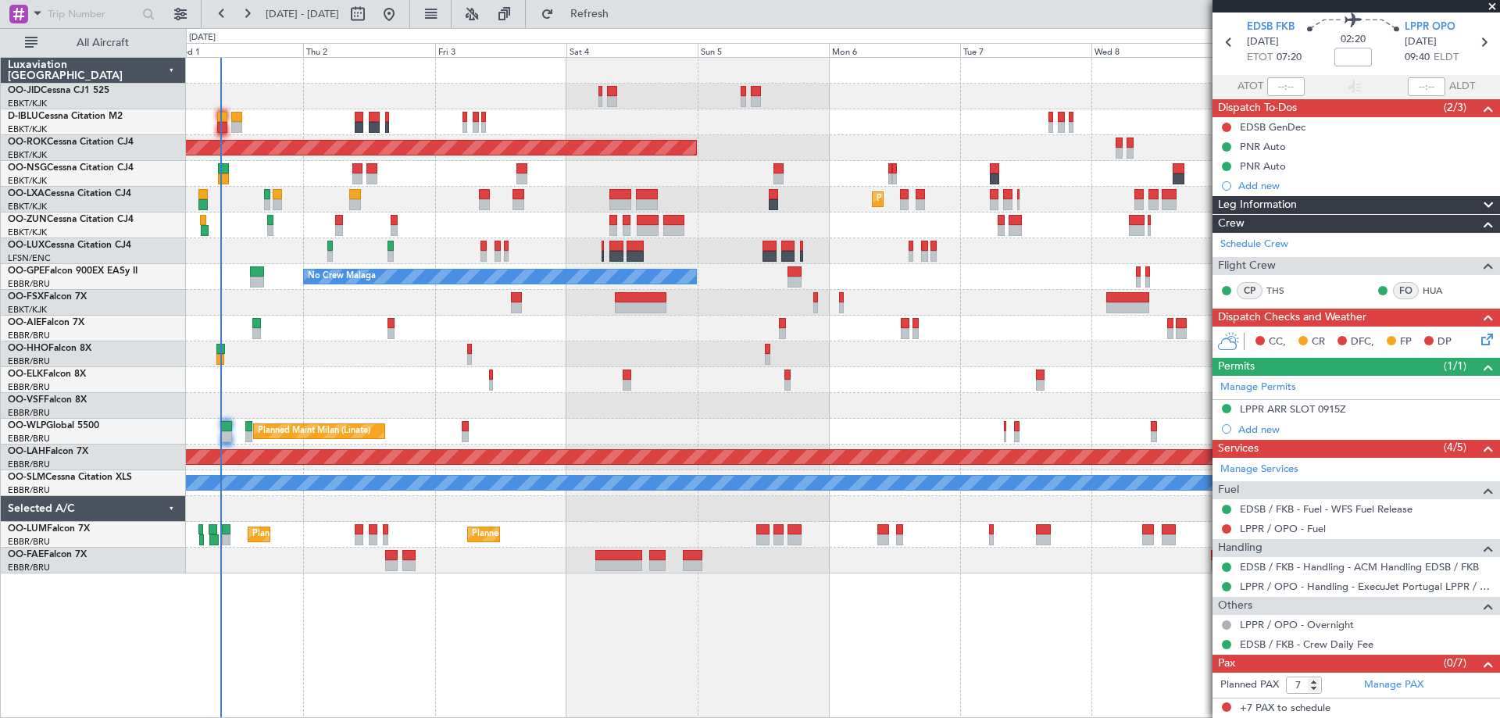
click at [262, 334] on div "Planned Maint Kortrijk-[GEOGRAPHIC_DATA] AOG Maint [GEOGRAPHIC_DATA]-[GEOGRAPHI…" at bounding box center [842, 316] width 1313 height 516
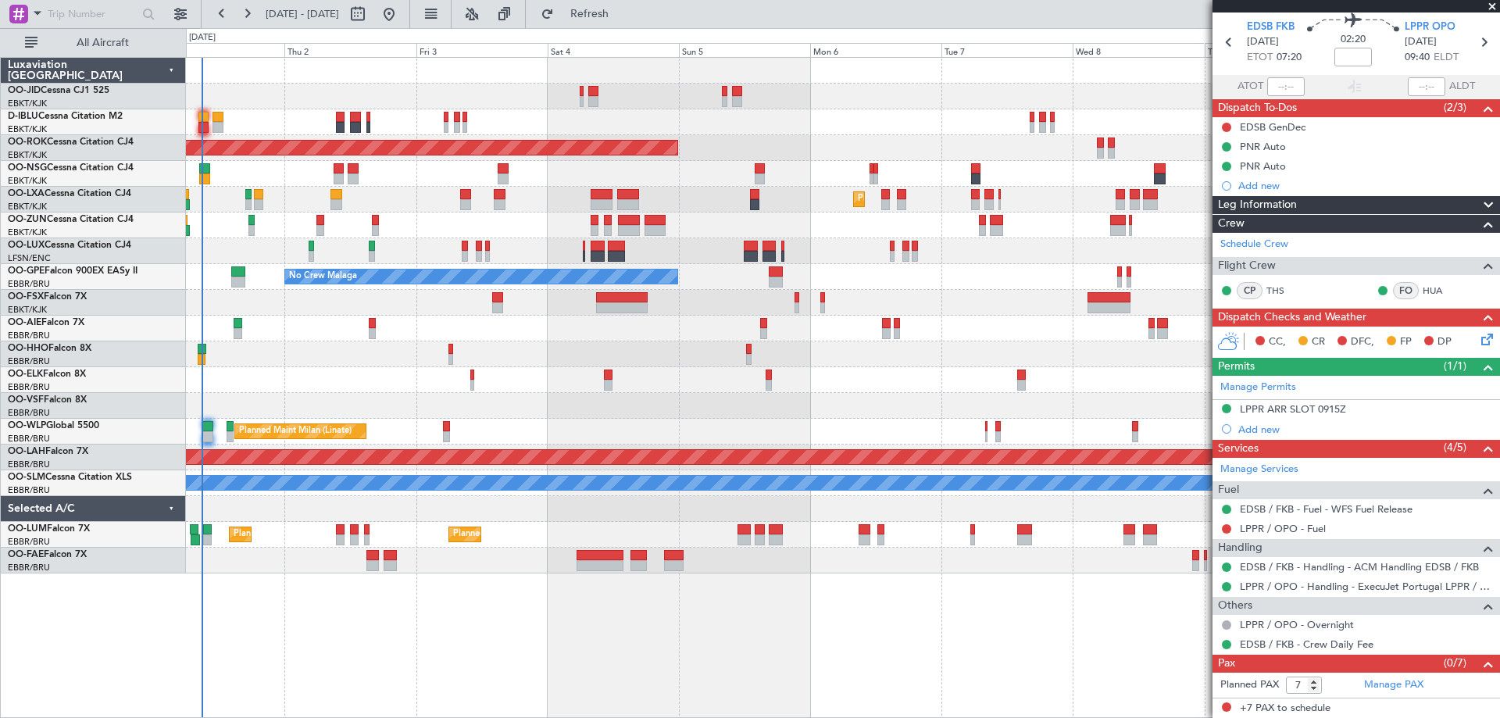
click at [1045, 296] on div "Planned Maint Kortrijk-[GEOGRAPHIC_DATA] AOG Maint [GEOGRAPHIC_DATA]-[GEOGRAPHI…" at bounding box center [842, 316] width 1313 height 516
